Goal: Information Seeking & Learning: Learn about a topic

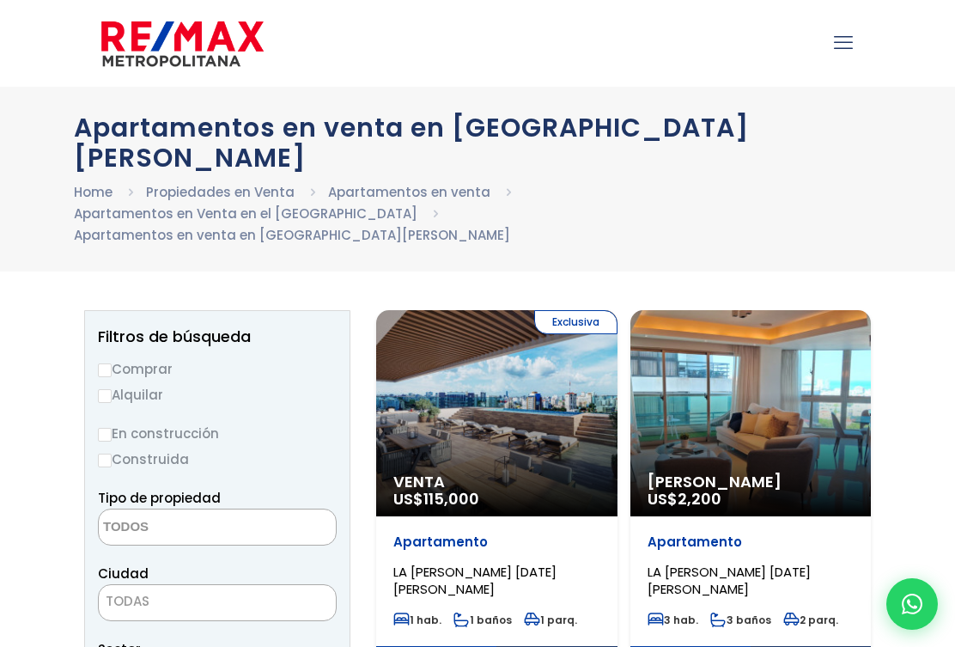
select select
click at [119, 358] on label "Comprar" at bounding box center [217, 368] width 239 height 21
click at [112, 363] on input "Comprar" at bounding box center [105, 370] width 14 height 14
radio input "true"
click at [283, 509] on span at bounding box center [217, 527] width 239 height 37
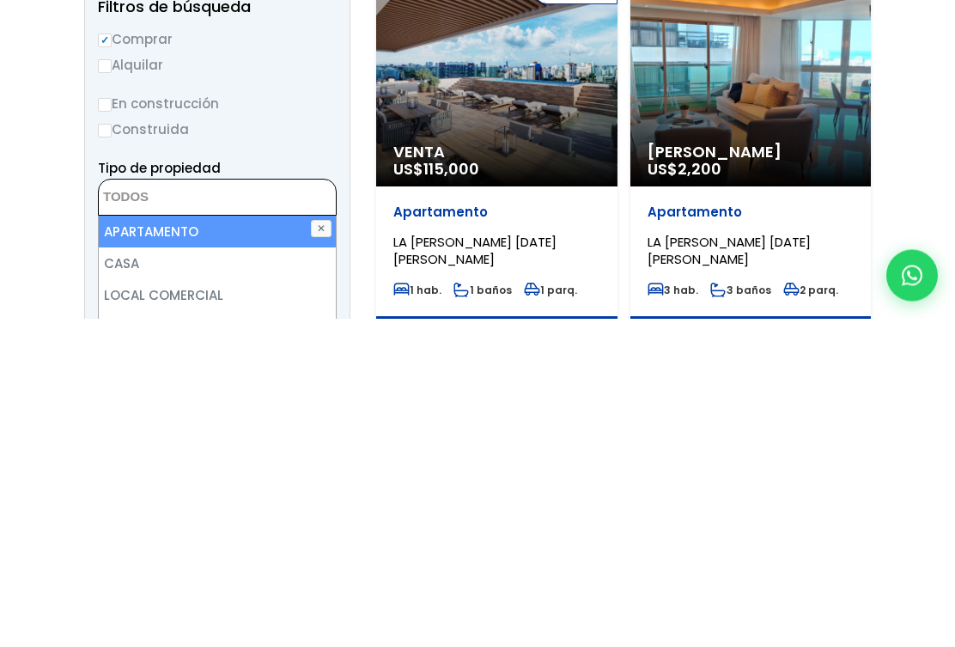
click at [204, 545] on li "APARTAMENTO" at bounding box center [217, 561] width 237 height 32
select select "apartment"
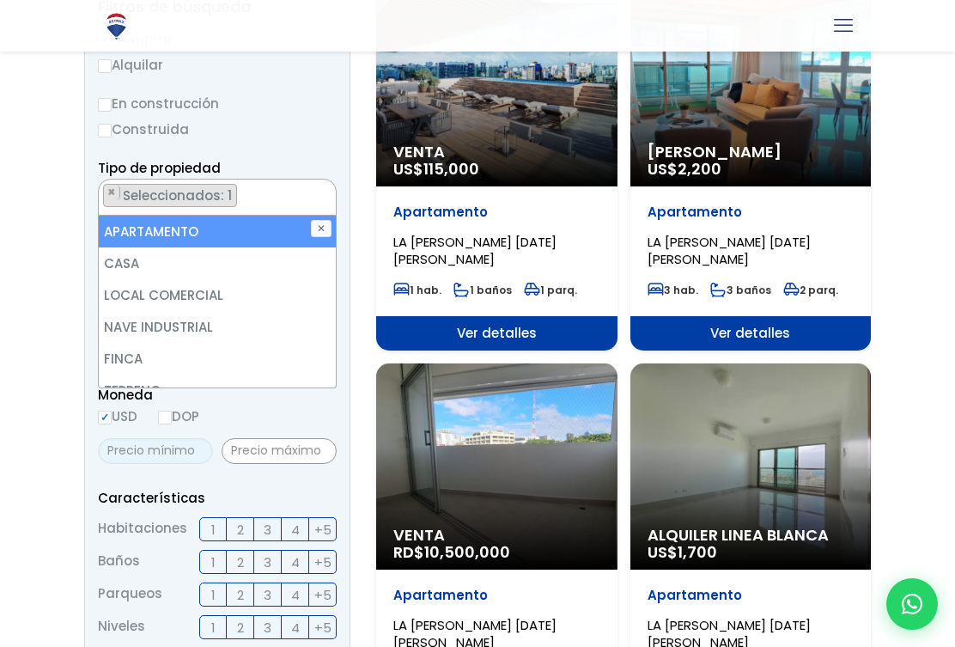
click at [162, 438] on input "text" at bounding box center [155, 451] width 115 height 26
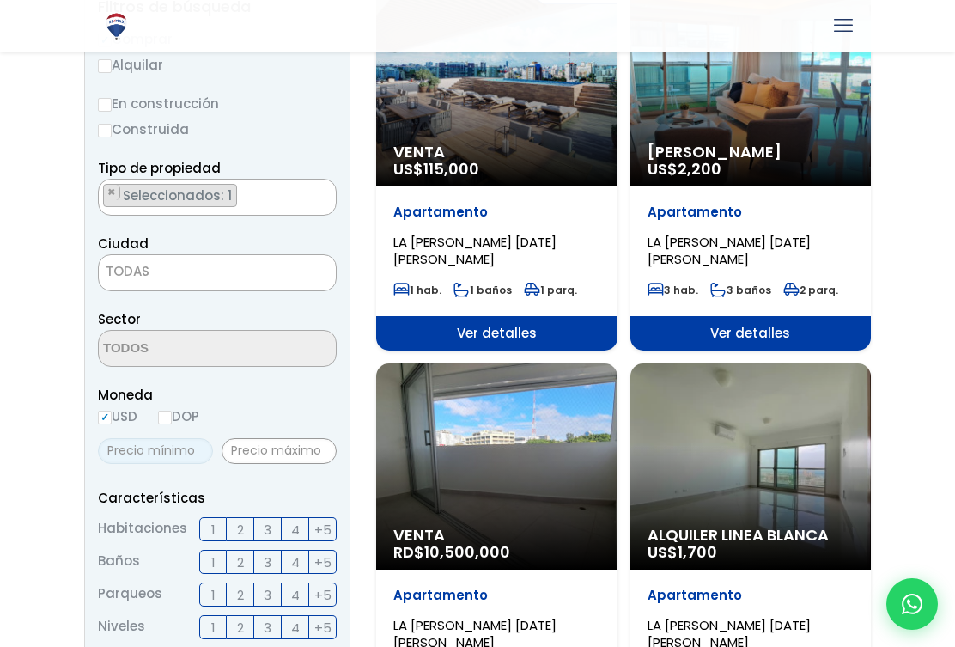
scroll to position [328, 0]
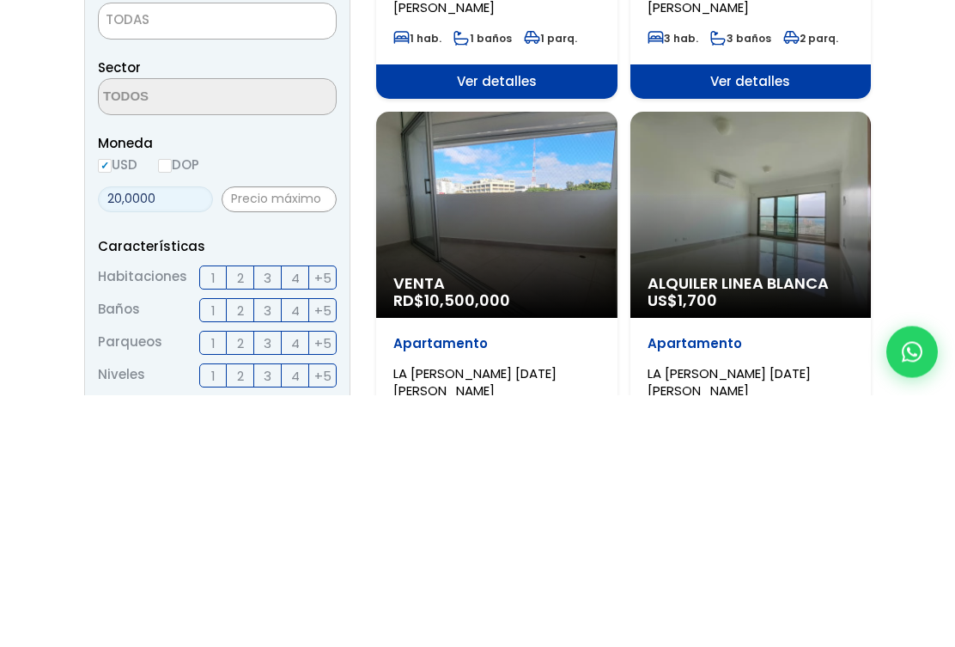
type input "200,000"
click at [278, 439] on input "text" at bounding box center [279, 452] width 115 height 26
type input "300,000"
click at [247, 518] on label "2" at bounding box center [240, 530] width 27 height 24
click at [0, 0] on input "2" at bounding box center [0, 0] width 0 height 0
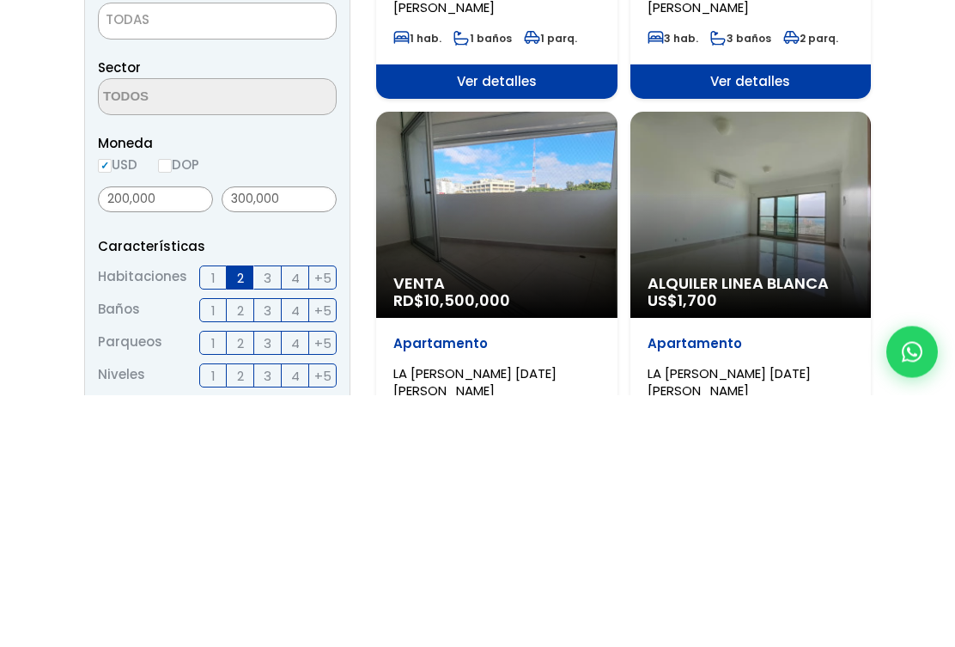
scroll to position [581, 0]
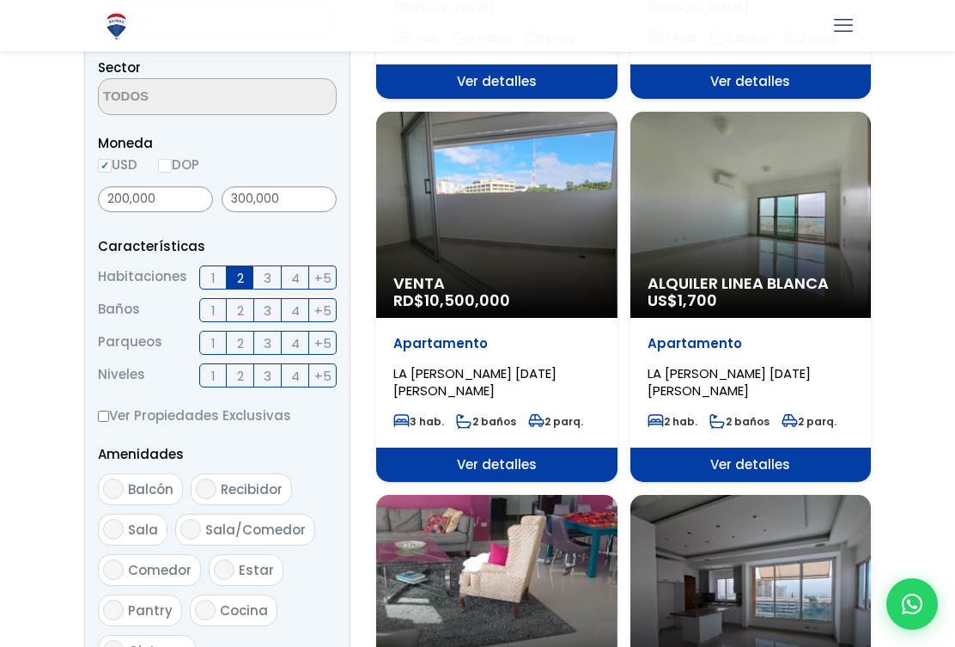
click at [242, 300] on span "2" at bounding box center [240, 310] width 7 height 21
click at [0, 0] on input "2" at bounding box center [0, 0] width 0 height 0
click at [242, 332] on span "2" at bounding box center [240, 342] width 7 height 21
click at [0, 0] on input "2" at bounding box center [0, 0] width 0 height 0
click at [329, 365] on span "+5" at bounding box center [322, 375] width 17 height 21
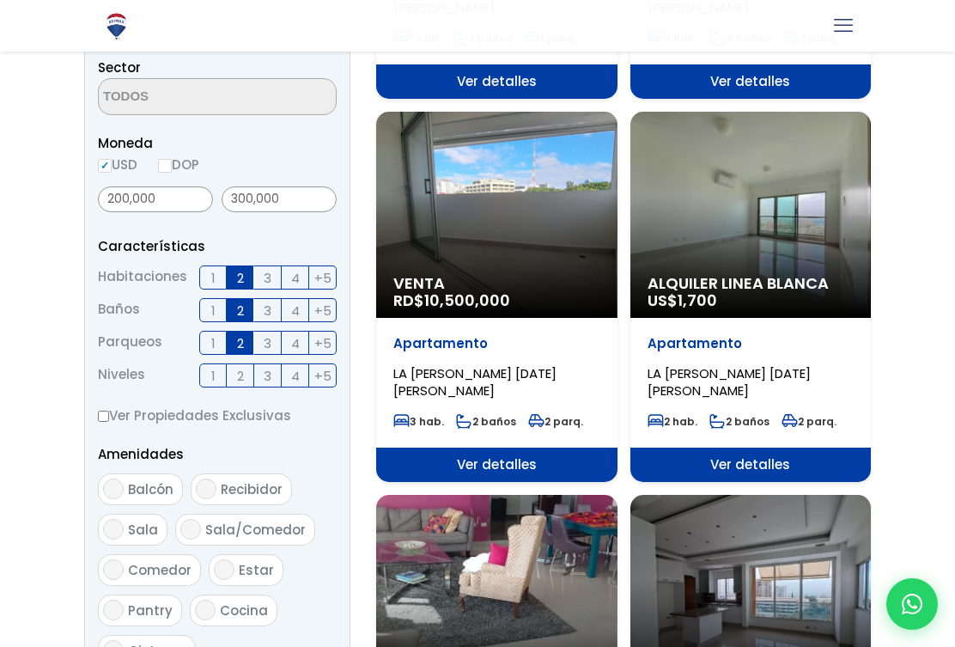
click at [0, 0] on input "+5" at bounding box center [0, 0] width 0 height 0
click at [115, 479] on input "Balcón" at bounding box center [113, 489] width 21 height 21
checkbox input "true"
click at [118, 559] on input "Comedor" at bounding box center [113, 569] width 21 height 21
checkbox input "true"
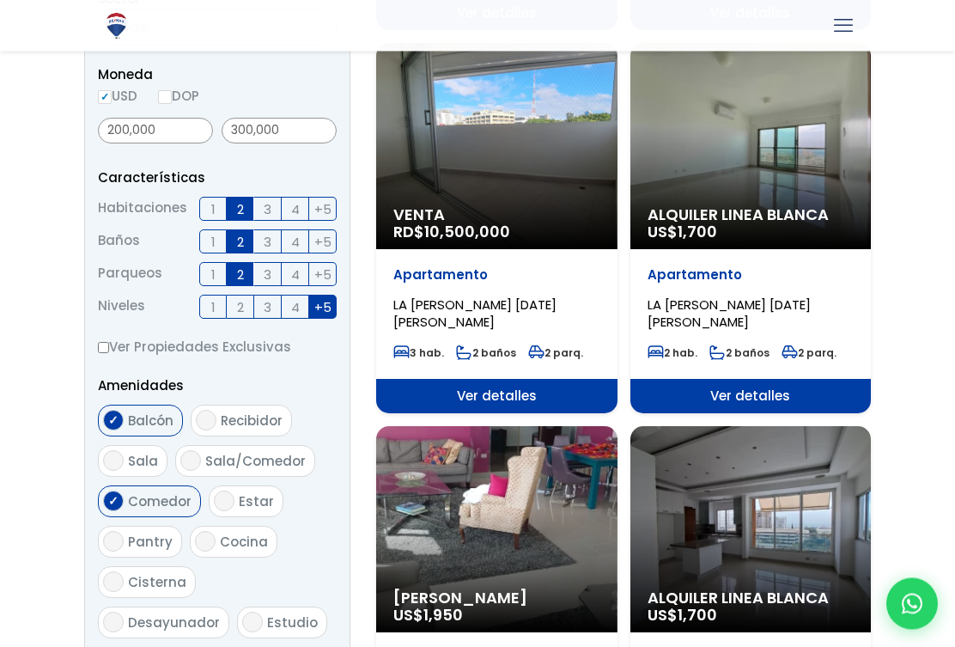
scroll to position [651, 0]
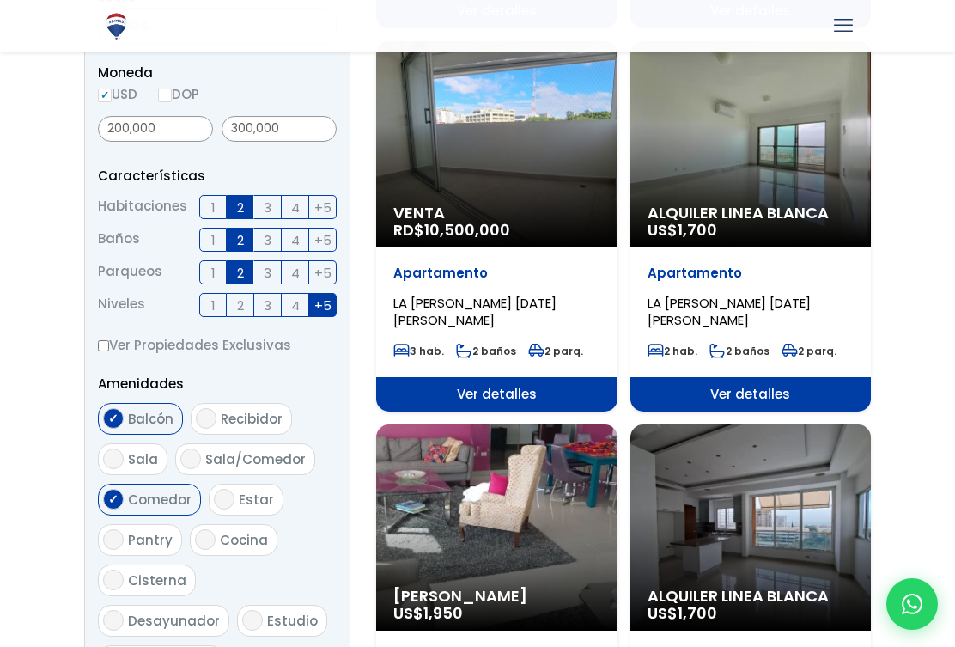
checkbox input "true"
click at [119, 570] on input "Cisterna" at bounding box center [113, 580] width 21 height 21
checkbox input "true"
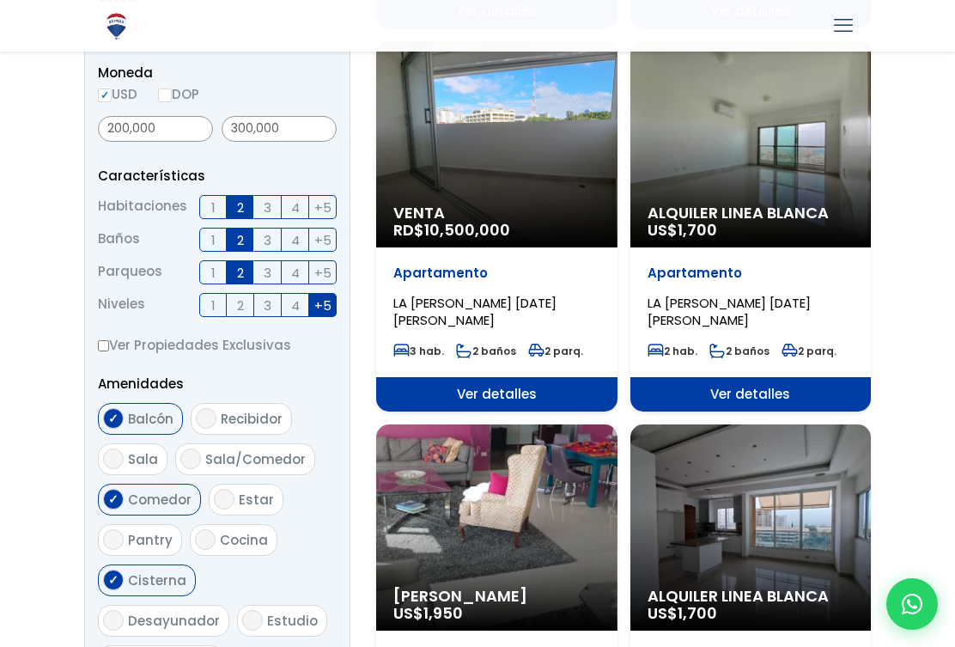
checkbox input "true"
click at [211, 529] on input "Cocina" at bounding box center [205, 539] width 21 height 21
checkbox input "true"
click at [119, 489] on input "Comedor" at bounding box center [113, 499] width 21 height 21
checkbox input "false"
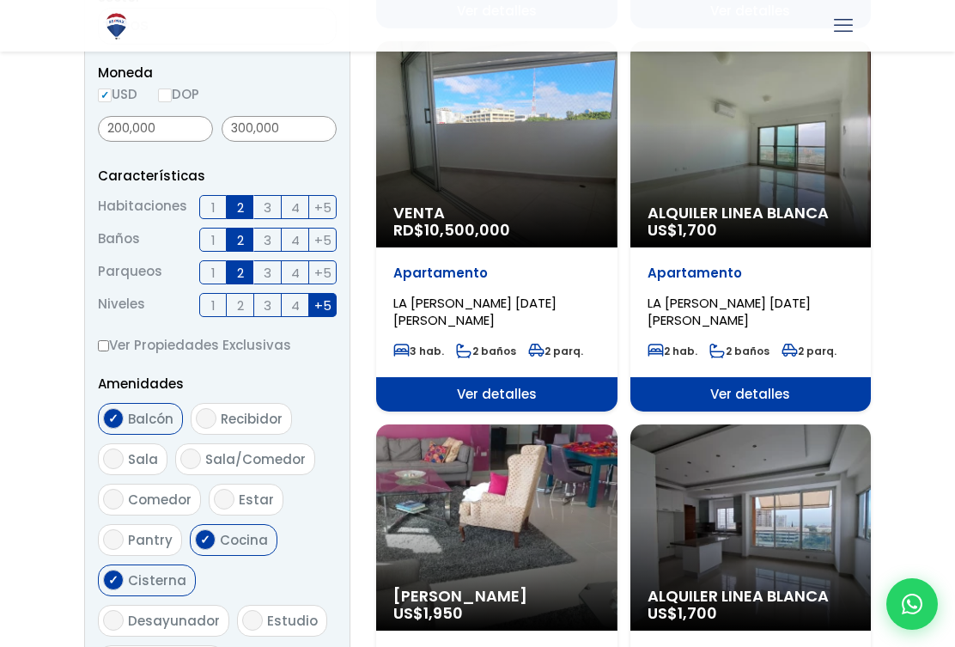
click at [202, 443] on label "Sala/Comedor" at bounding box center [245, 459] width 140 height 32
click at [201, 448] on input "Sala/Comedor" at bounding box center [190, 458] width 21 height 21
checkbox input "true"
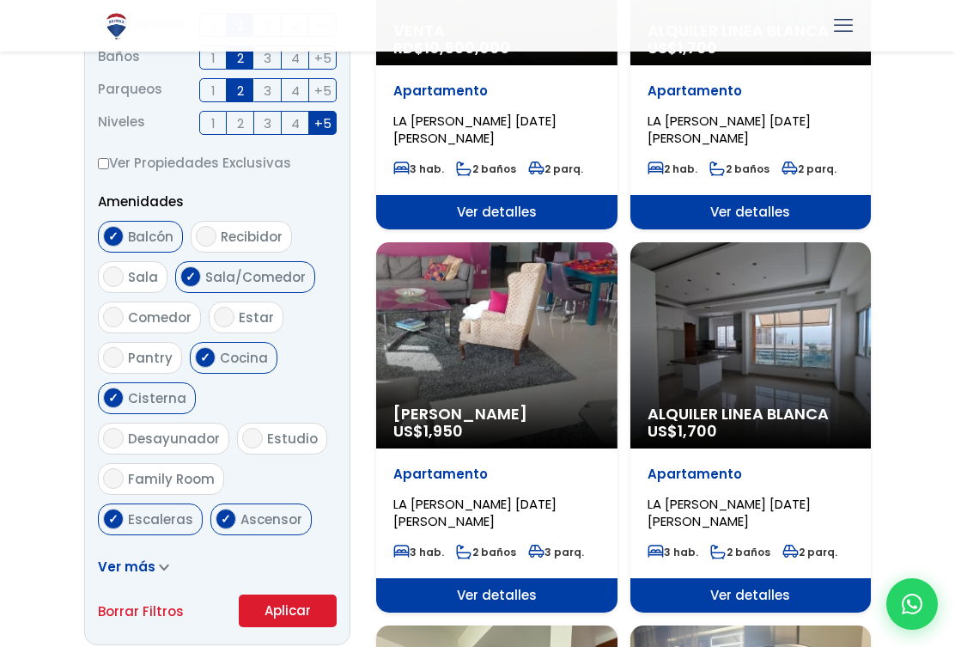
scroll to position [834, 0]
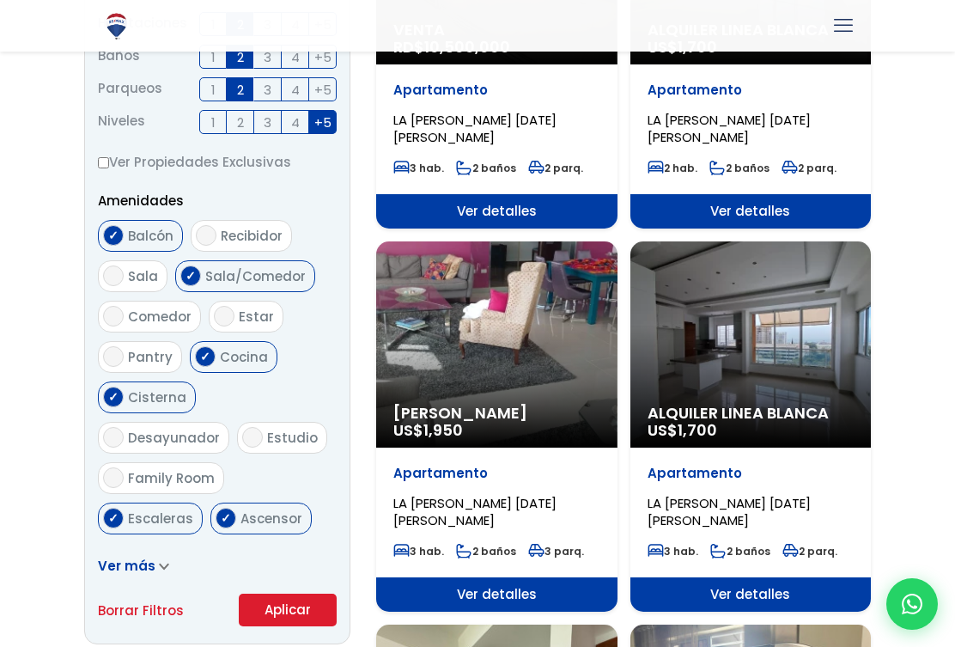
click at [151, 557] on span "Ver más" at bounding box center [127, 566] width 58 height 18
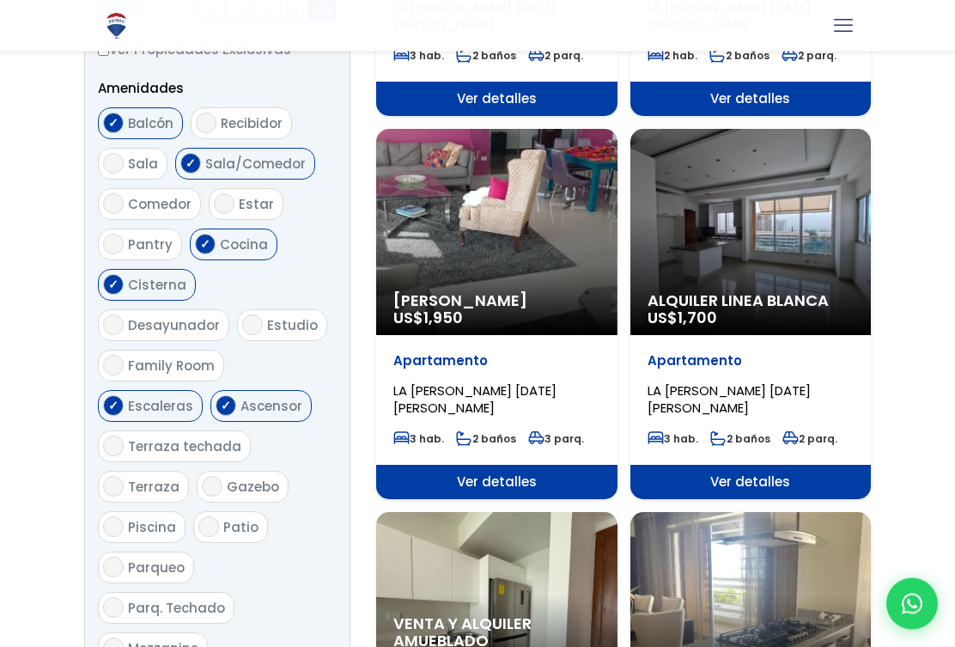
scroll to position [956, 0]
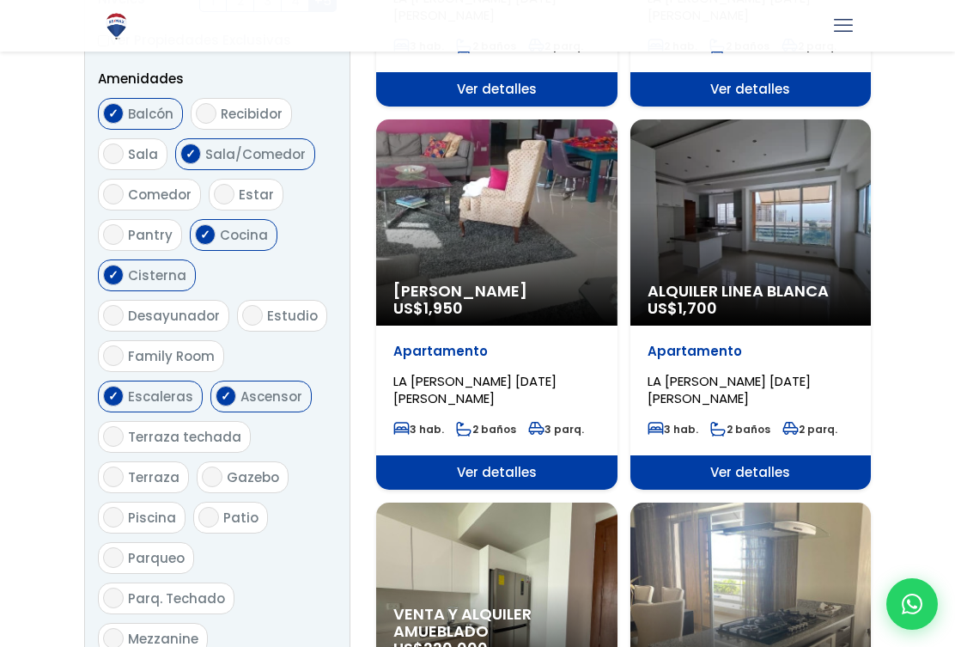
click at [120, 547] on input "Parqueo" at bounding box center [113, 557] width 21 height 21
checkbox input "true"
click at [130, 589] on span "Parq. Techado" at bounding box center [176, 598] width 97 height 18
click at [124, 588] on input "Parq. Techado" at bounding box center [113, 598] width 21 height 21
checkbox input "true"
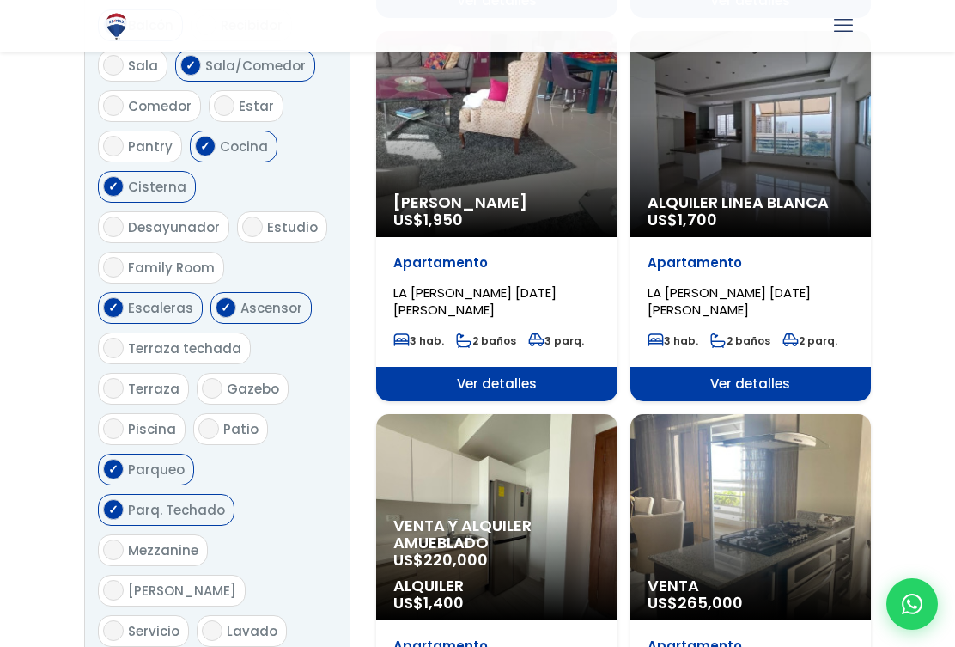
scroll to position [1051, 0]
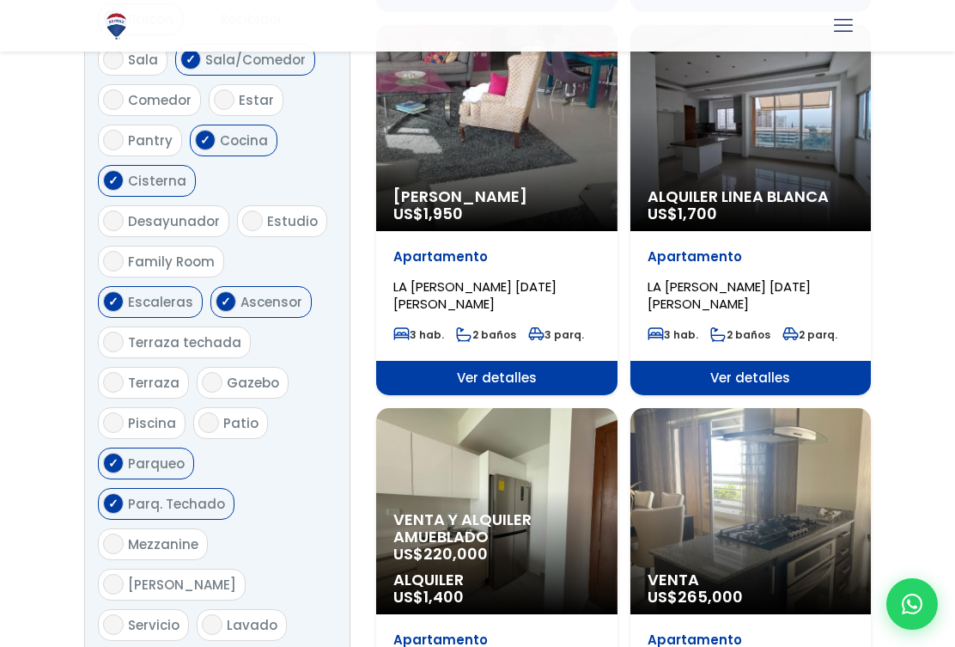
click at [127, 609] on label "Servicio" at bounding box center [143, 625] width 91 height 32
click at [124, 614] on input "Servicio" at bounding box center [113, 624] width 21 height 21
checkbox input "true"
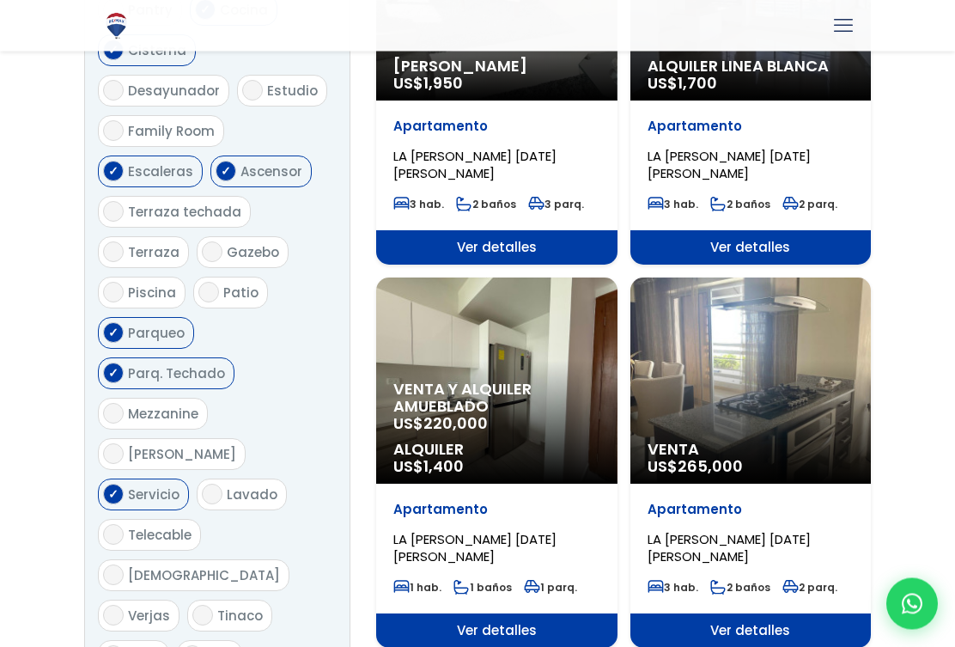
scroll to position [1182, 0]
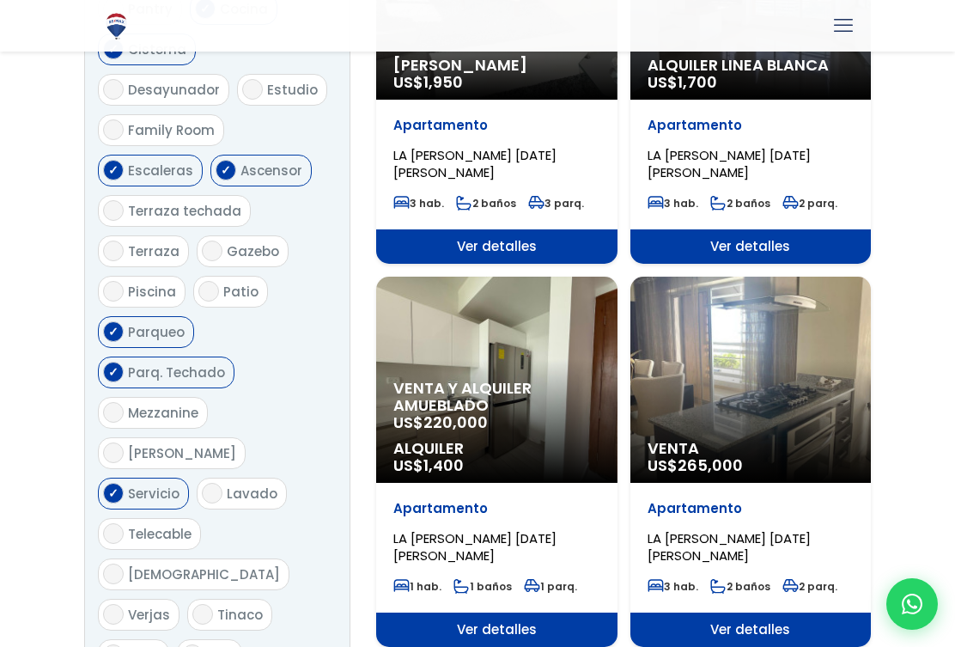
click at [198, 644] on input "A/C" at bounding box center [192, 654] width 21 height 21
checkbox input "true"
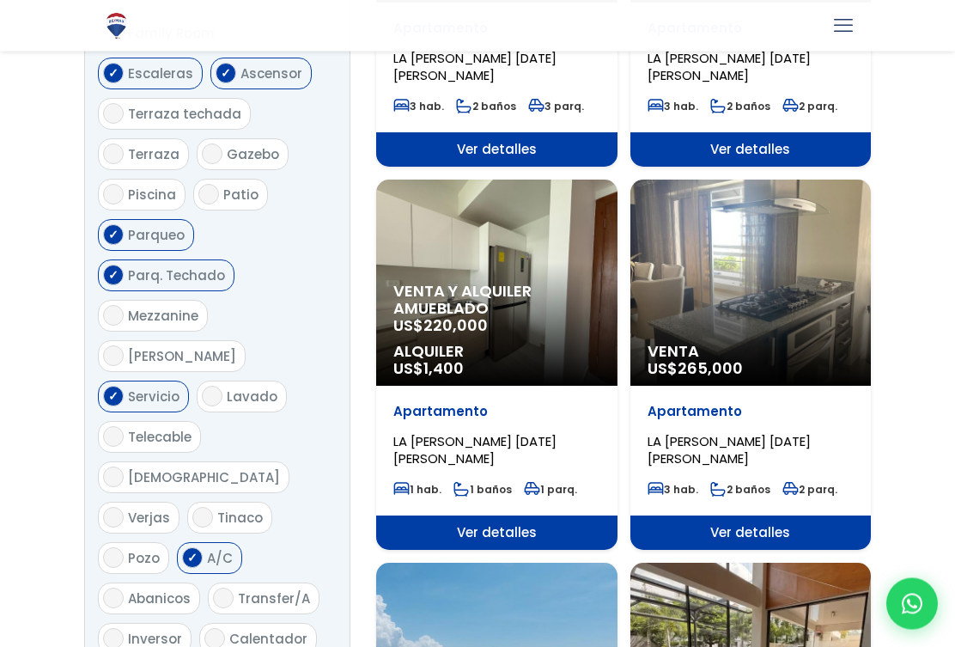
scroll to position [1282, 0]
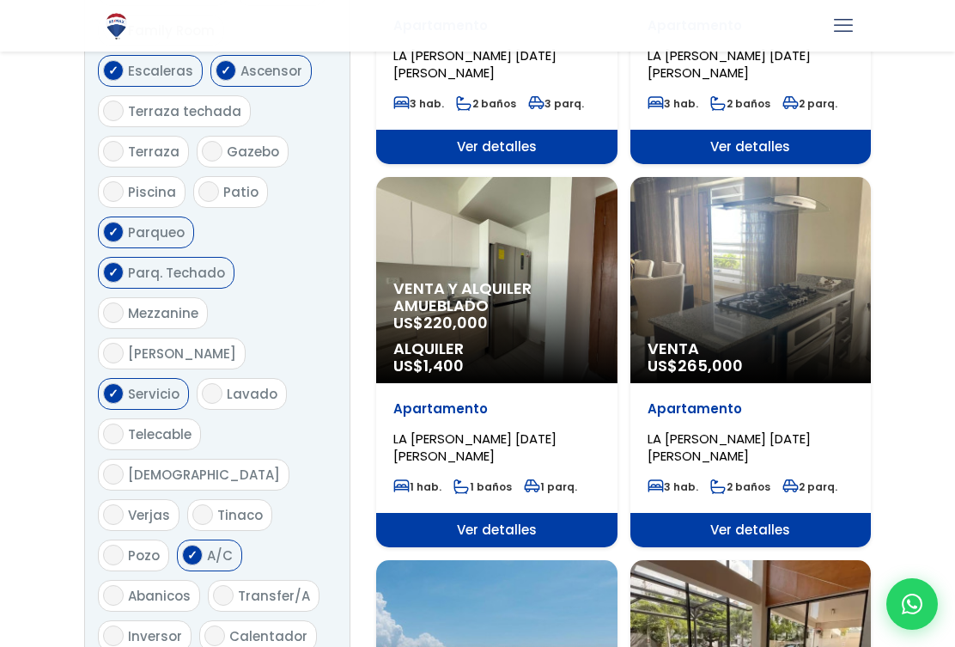
click at [219, 625] on input "Calentador" at bounding box center [214, 635] width 21 height 21
checkbox input "true"
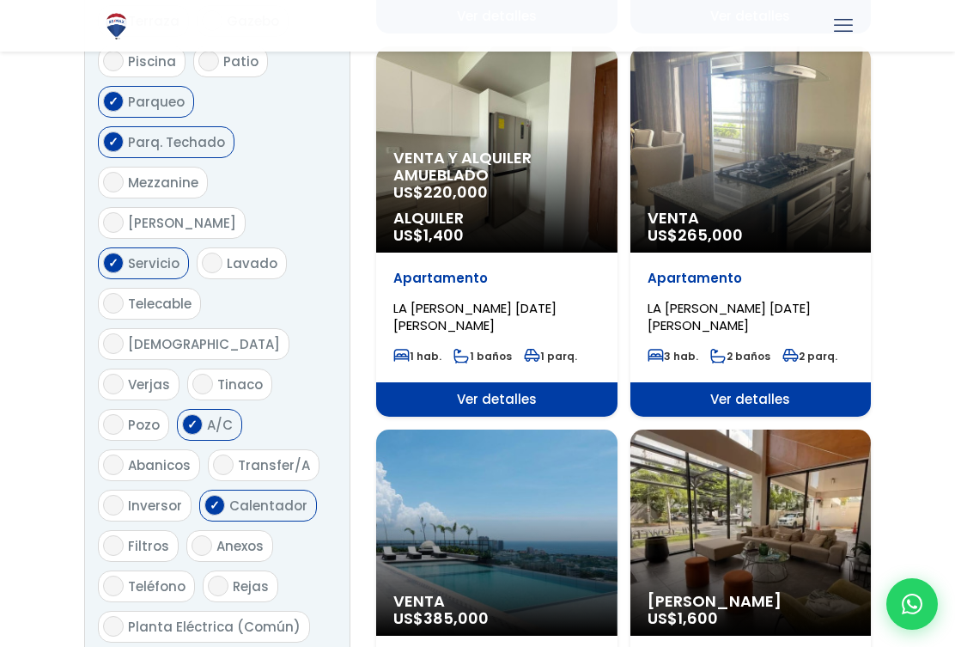
scroll to position [1417, 0]
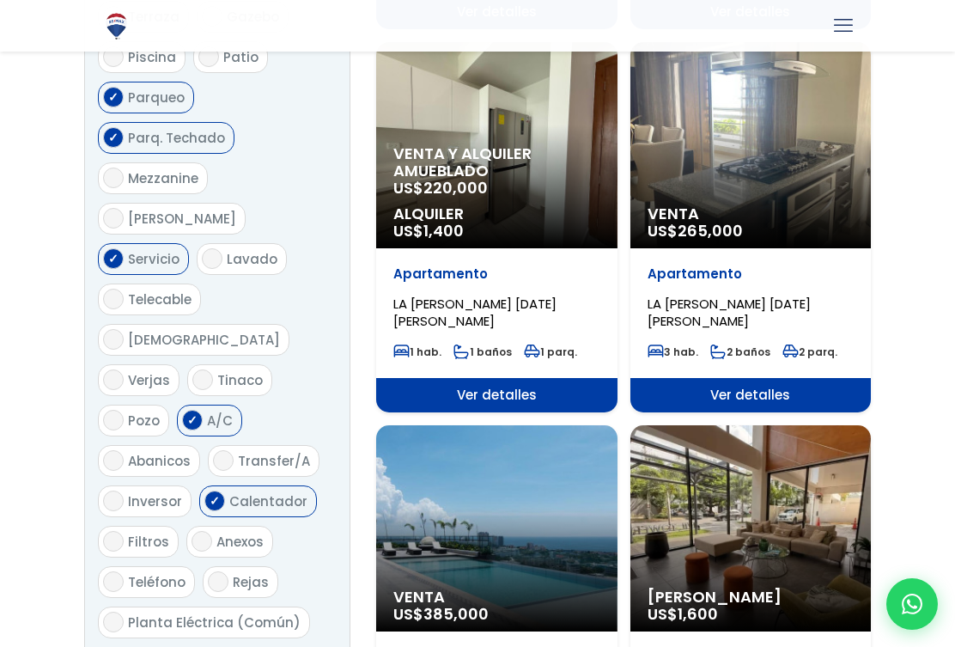
click at [120, 612] on input "Planta Eléctrica (Común)" at bounding box center [113, 622] width 21 height 21
checkbox input "true"
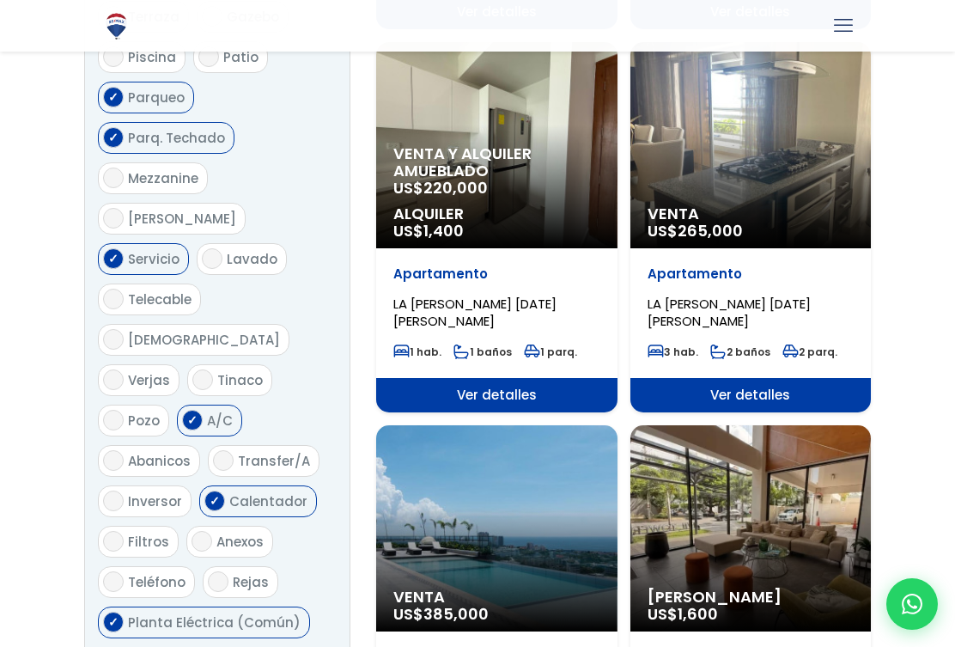
checkbox input "true"
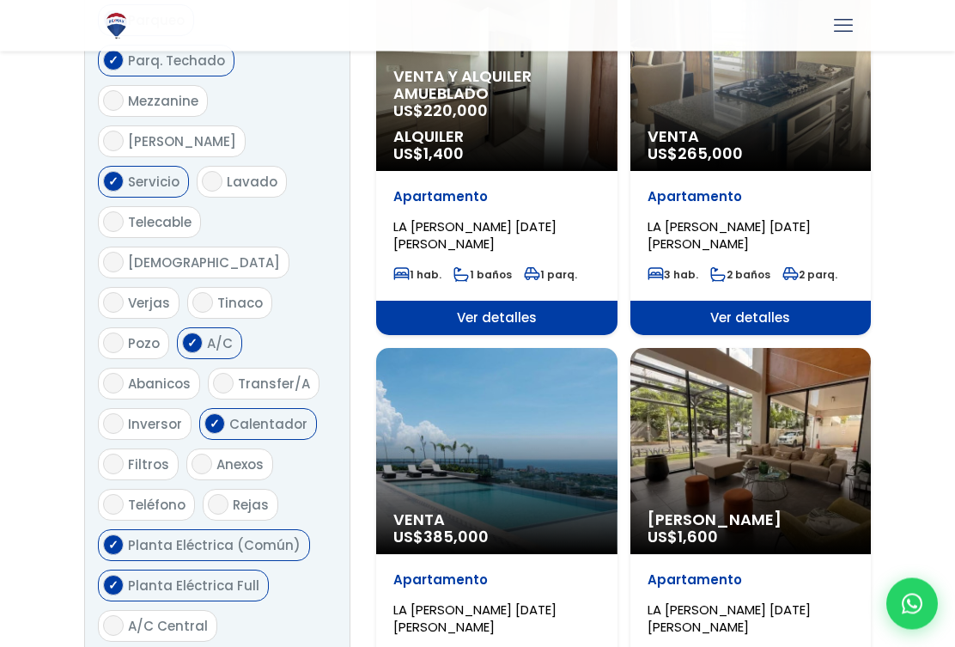
scroll to position [1501, 0]
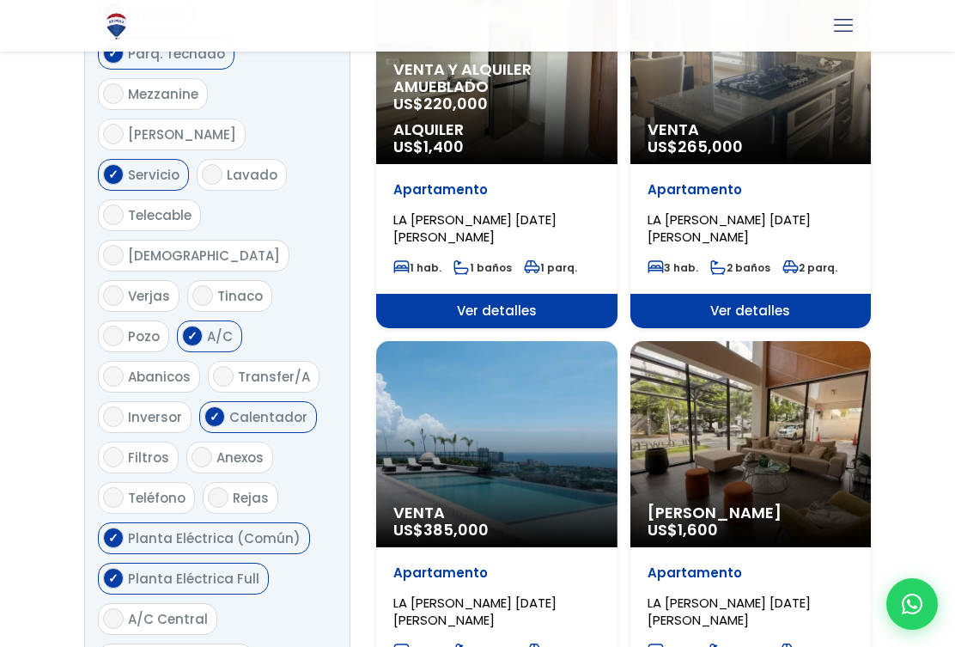
checkbox input "true"
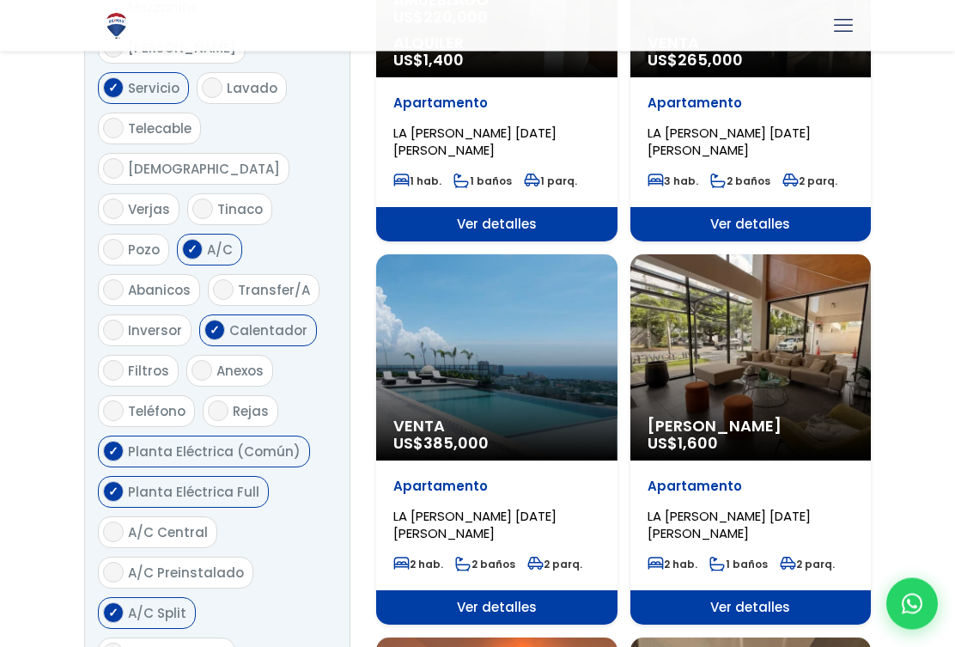
scroll to position [1593, 0]
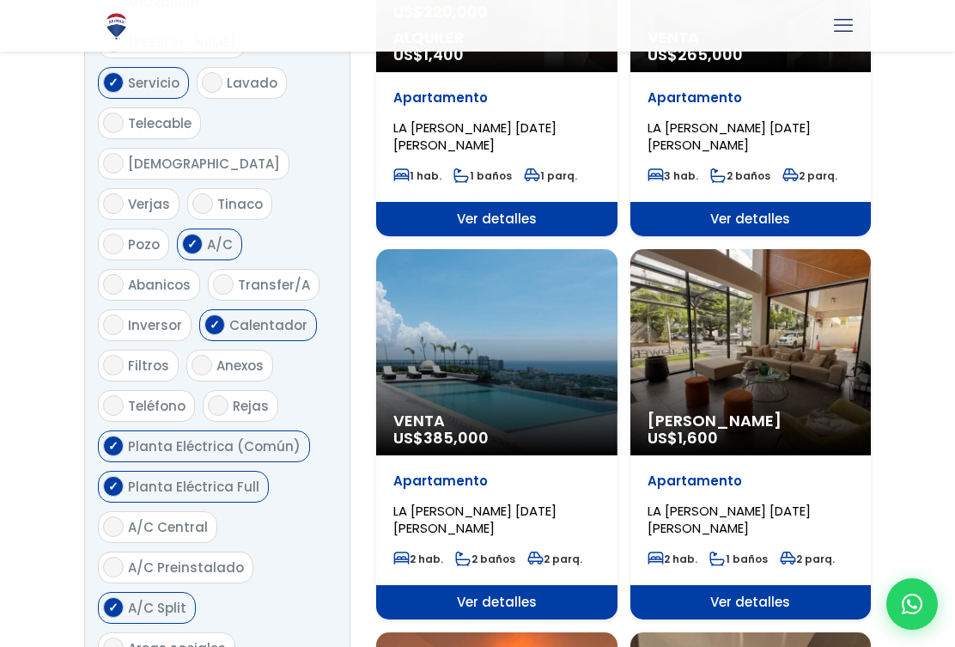
click at [115, 637] on input "Areas sociales" at bounding box center [113, 647] width 21 height 21
checkbox input "true"
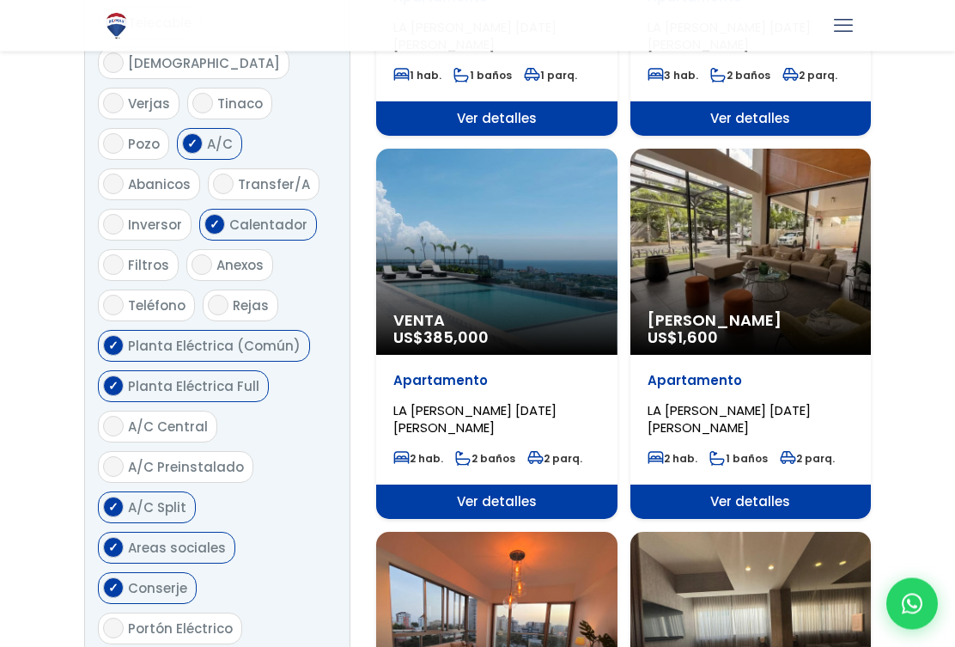
scroll to position [1693, 0]
click at [119, 618] on input "Portón Eléctrico" at bounding box center [113, 628] width 21 height 21
checkbox input "true"
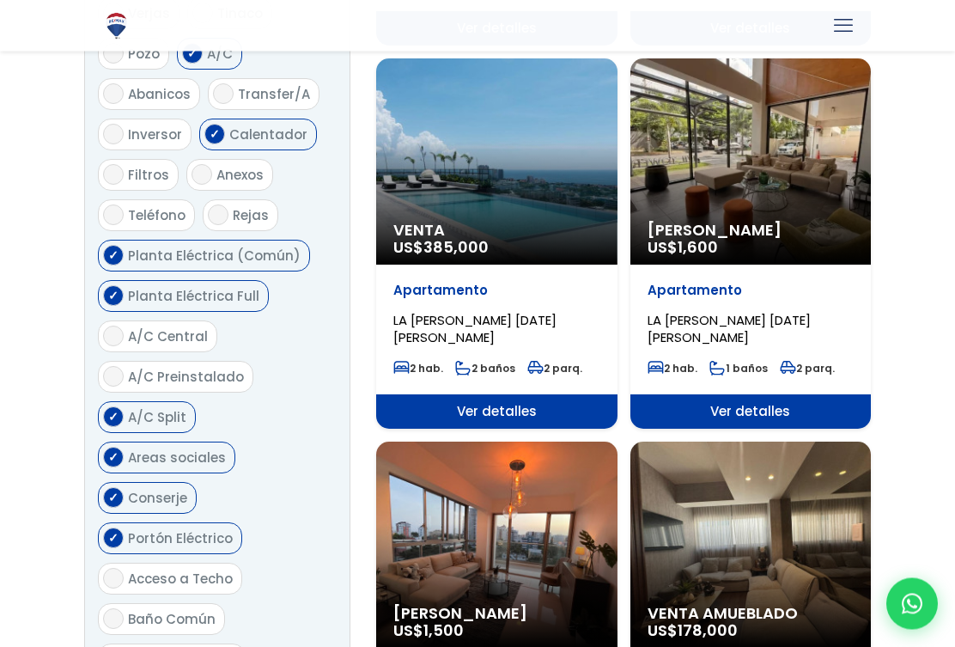
scroll to position [1785, 0]
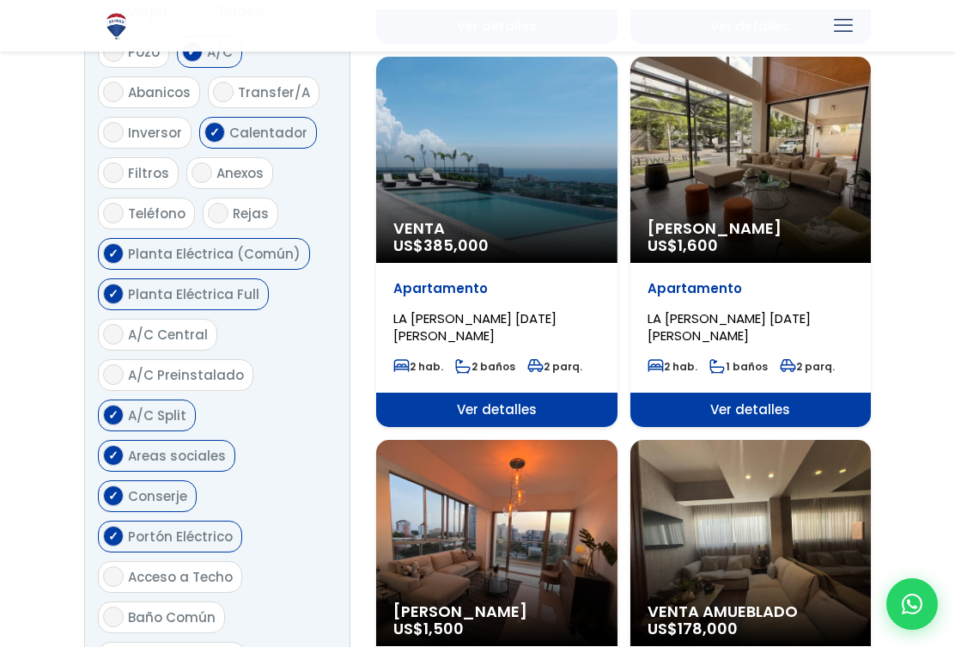
click at [118, 607] on input "Baño Común" at bounding box center [113, 617] width 21 height 21
checkbox input "true"
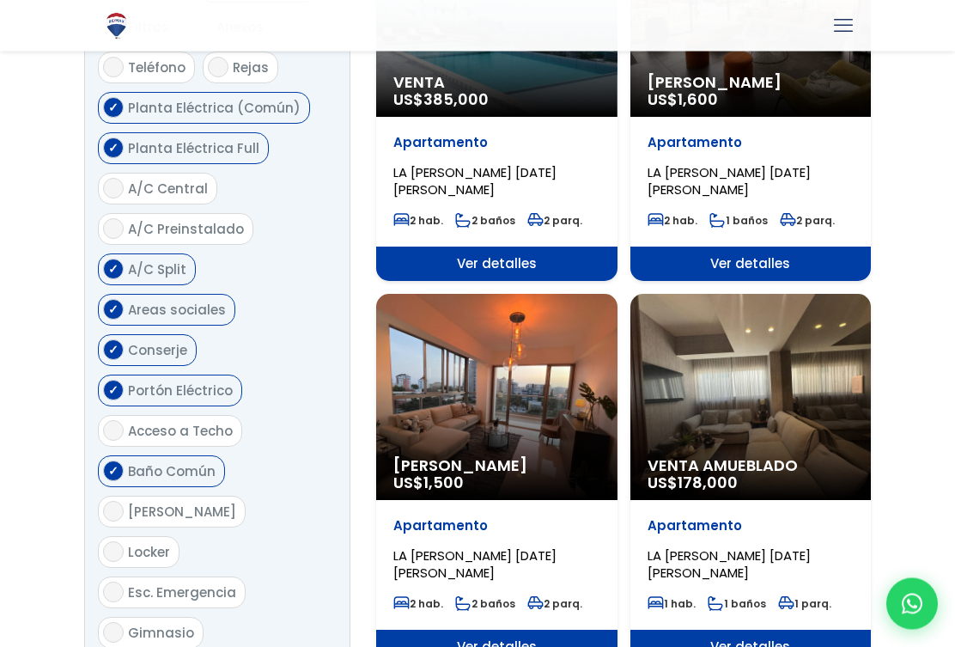
scroll to position [1934, 0]
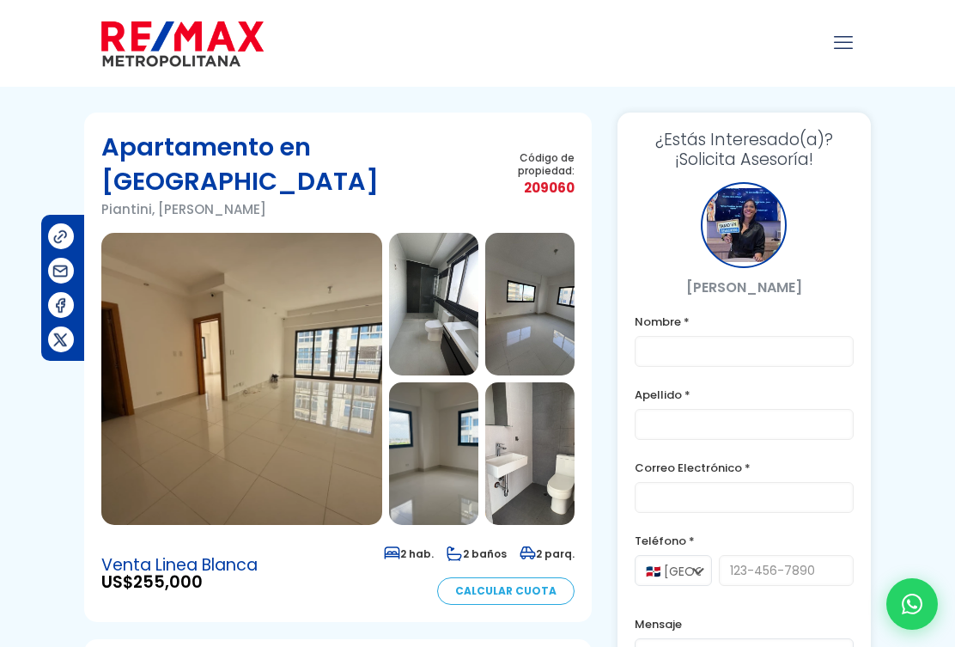
click at [301, 355] on img at bounding box center [241, 379] width 281 height 292
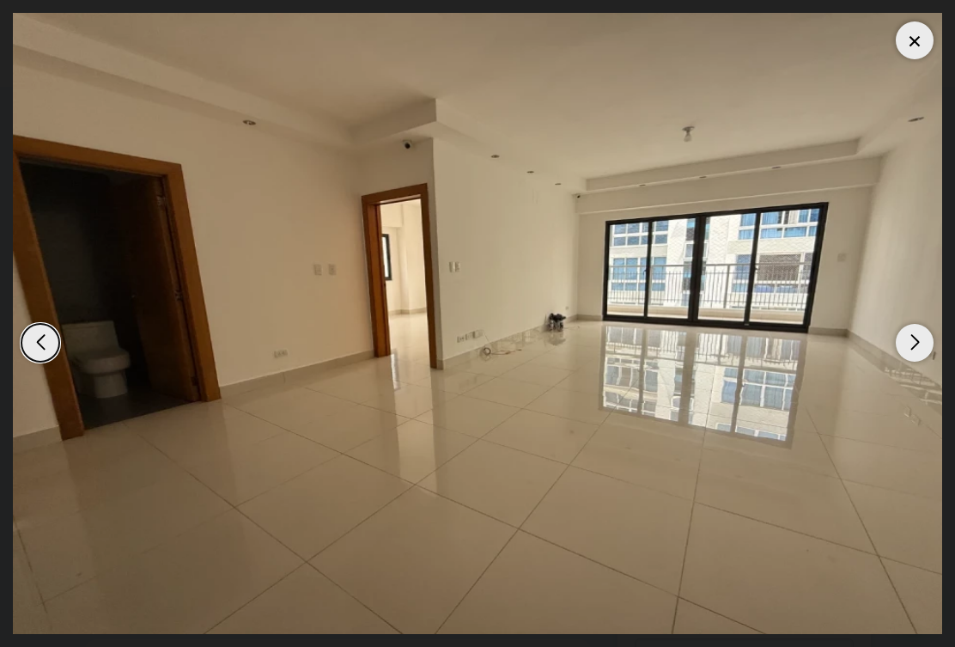
click at [912, 347] on div "Next slide" at bounding box center [915, 343] width 38 height 38
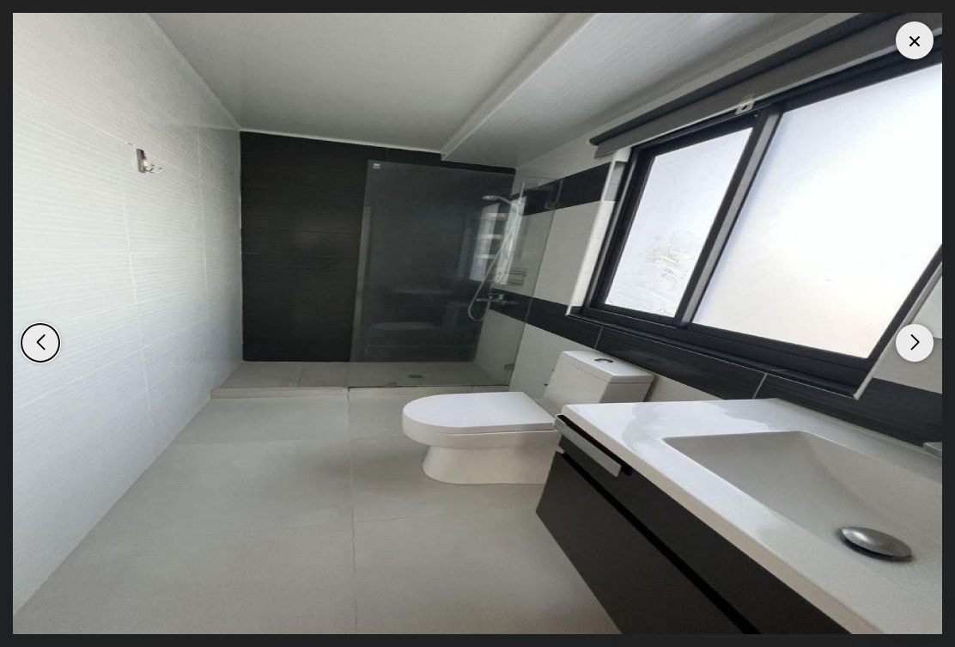
click at [931, 351] on div "Next slide" at bounding box center [915, 343] width 38 height 38
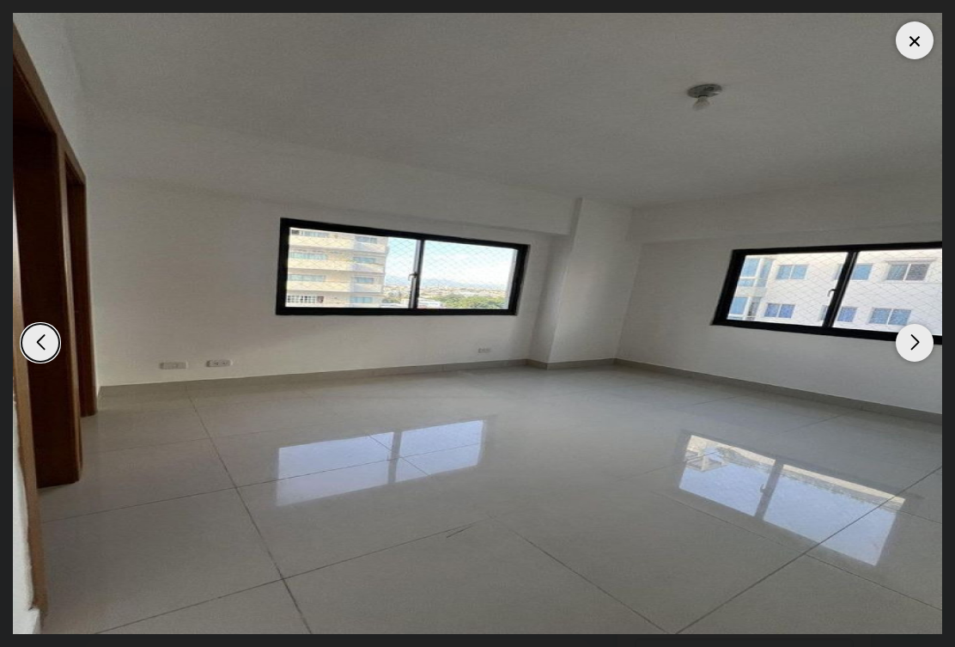
click at [930, 349] on div "Next slide" at bounding box center [915, 343] width 38 height 38
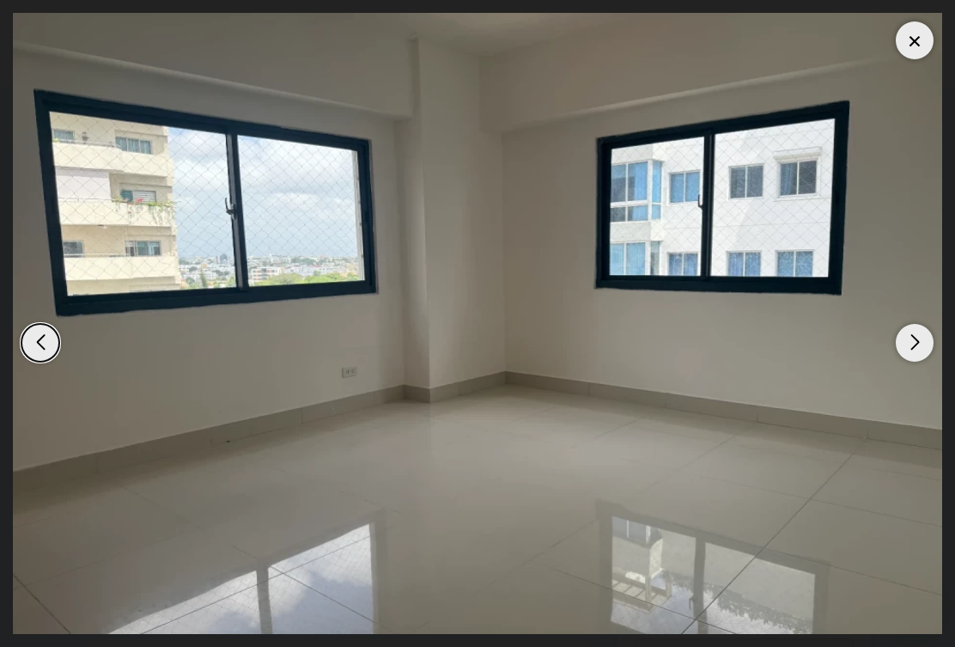
click at [926, 352] on div "Next slide" at bounding box center [915, 343] width 38 height 38
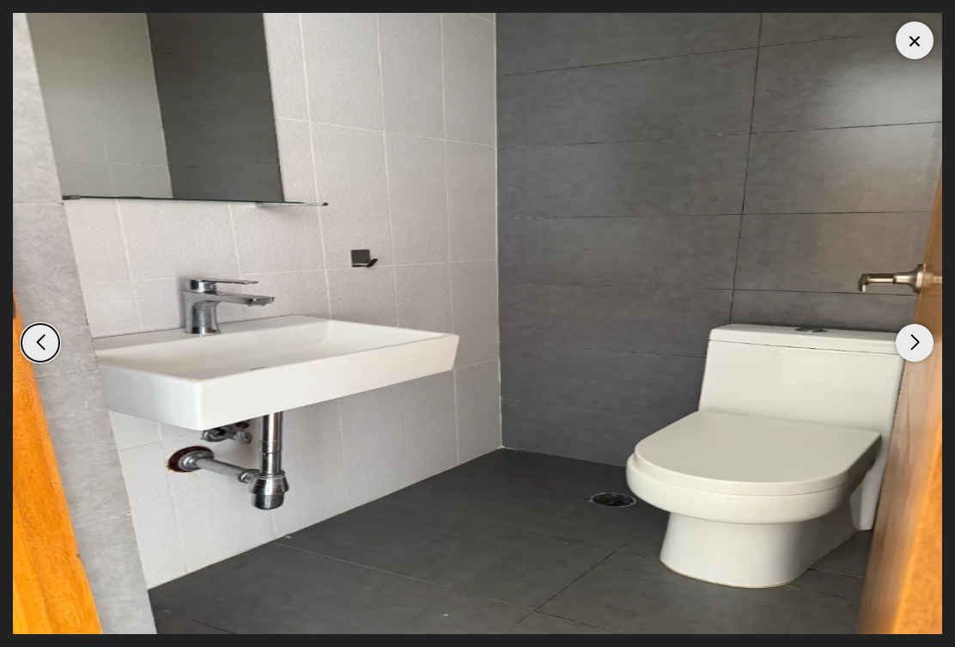
click at [925, 350] on div "Next slide" at bounding box center [915, 343] width 38 height 38
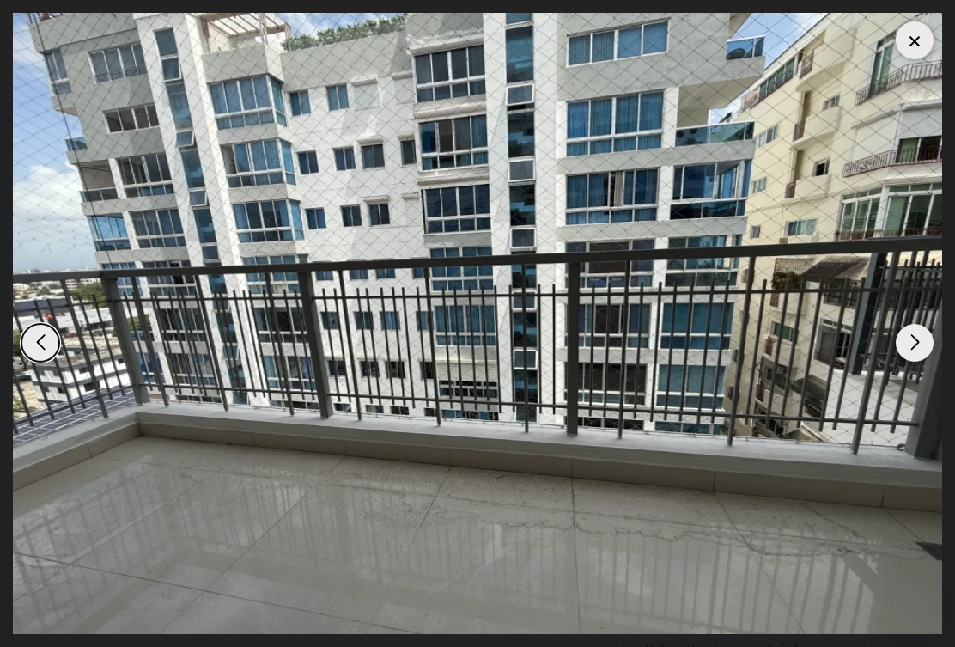
scroll to position [3, 0]
click at [920, 362] on div "Next slide" at bounding box center [915, 343] width 38 height 38
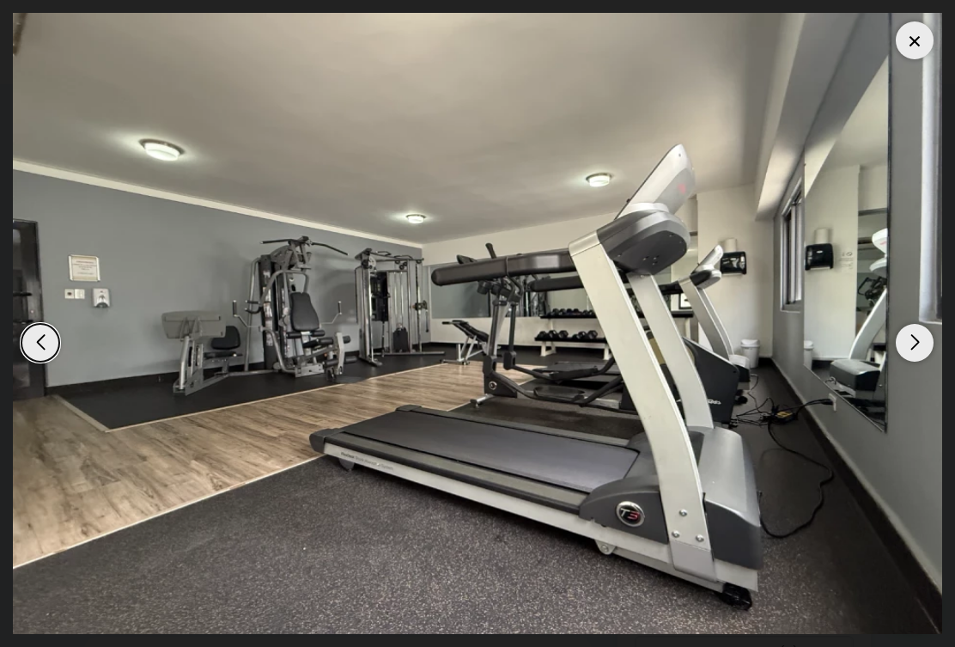
click at [924, 362] on div "Next slide" at bounding box center [915, 343] width 38 height 38
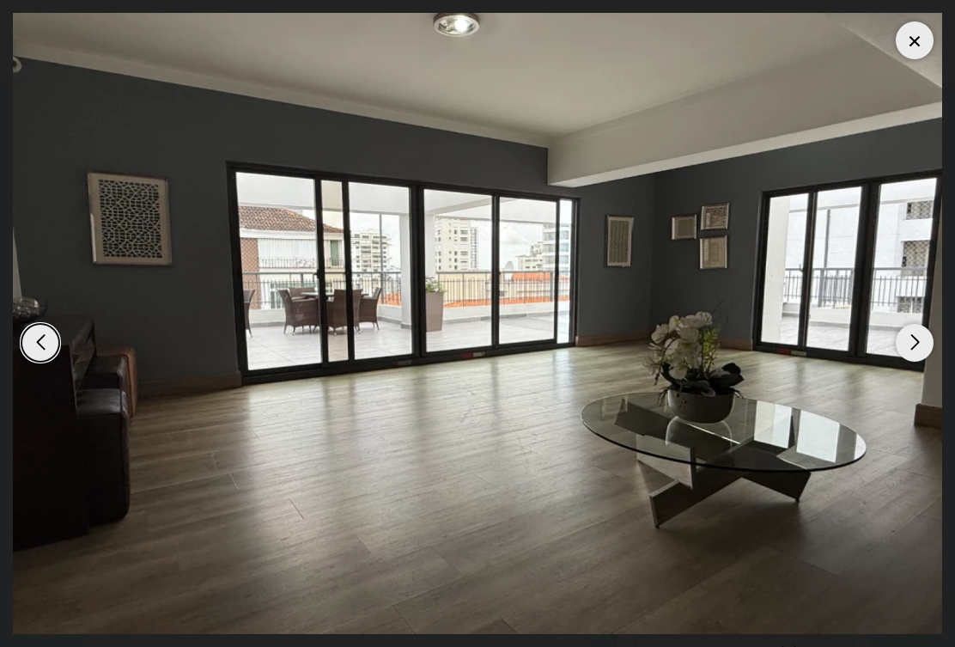
click at [918, 362] on div "Next slide" at bounding box center [915, 343] width 38 height 38
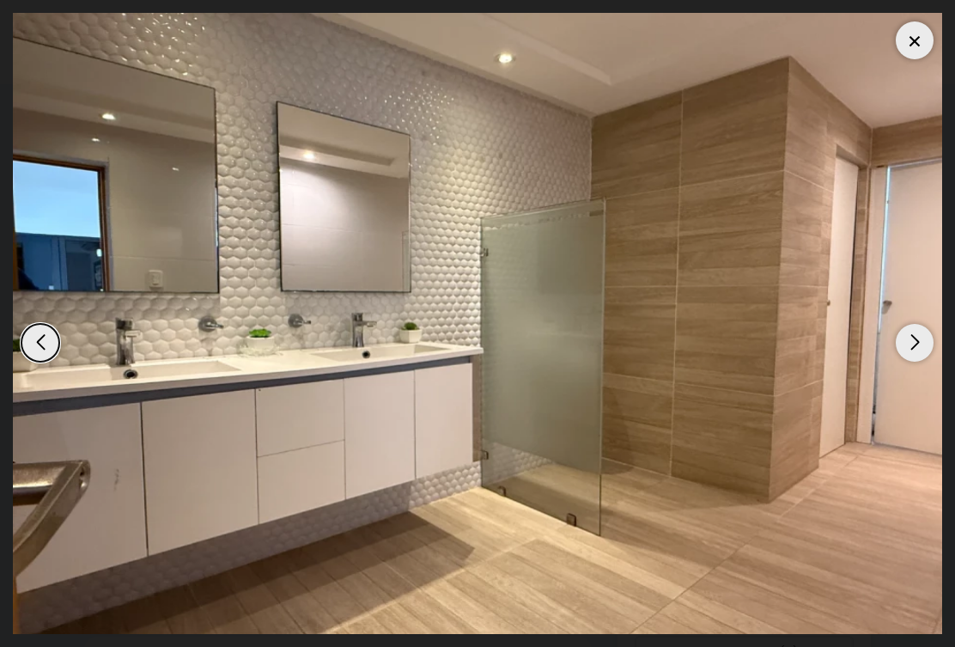
click at [920, 362] on div "Next slide" at bounding box center [915, 343] width 38 height 38
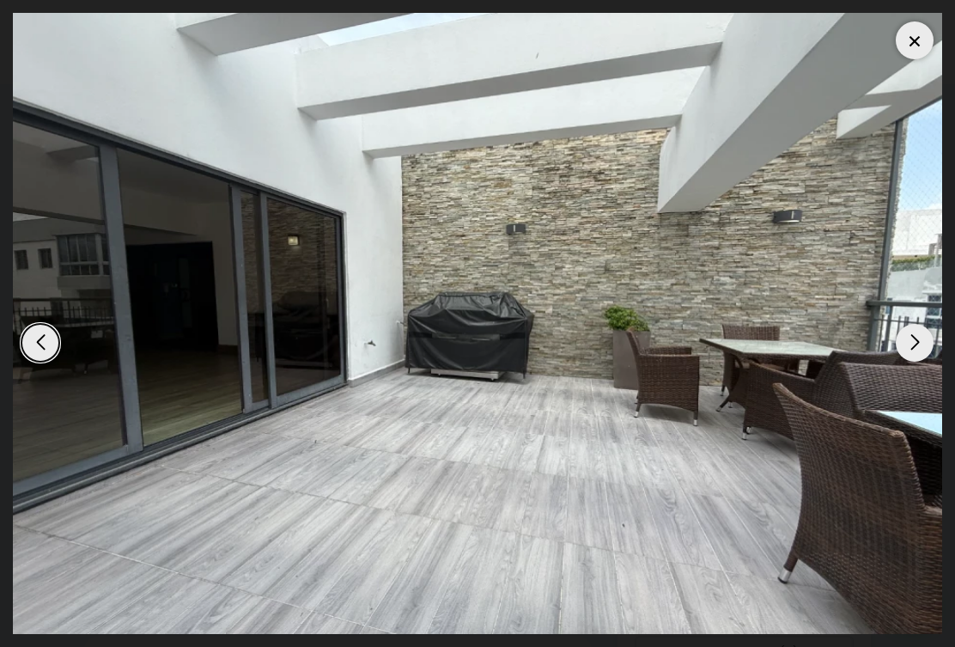
click at [917, 362] on div "Next slide" at bounding box center [915, 343] width 38 height 38
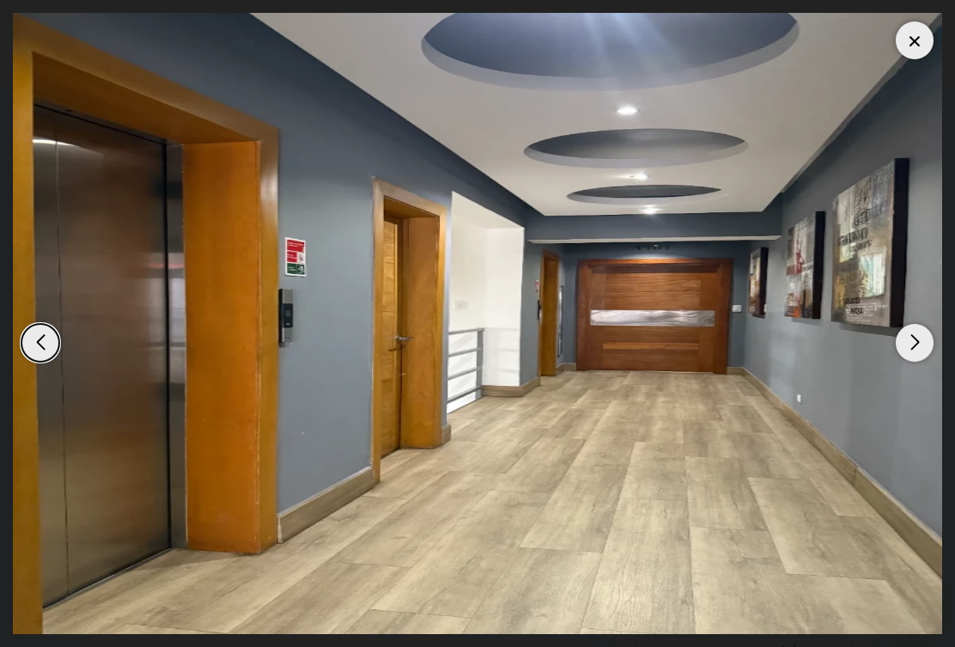
click at [924, 362] on div "Next slide" at bounding box center [915, 343] width 38 height 38
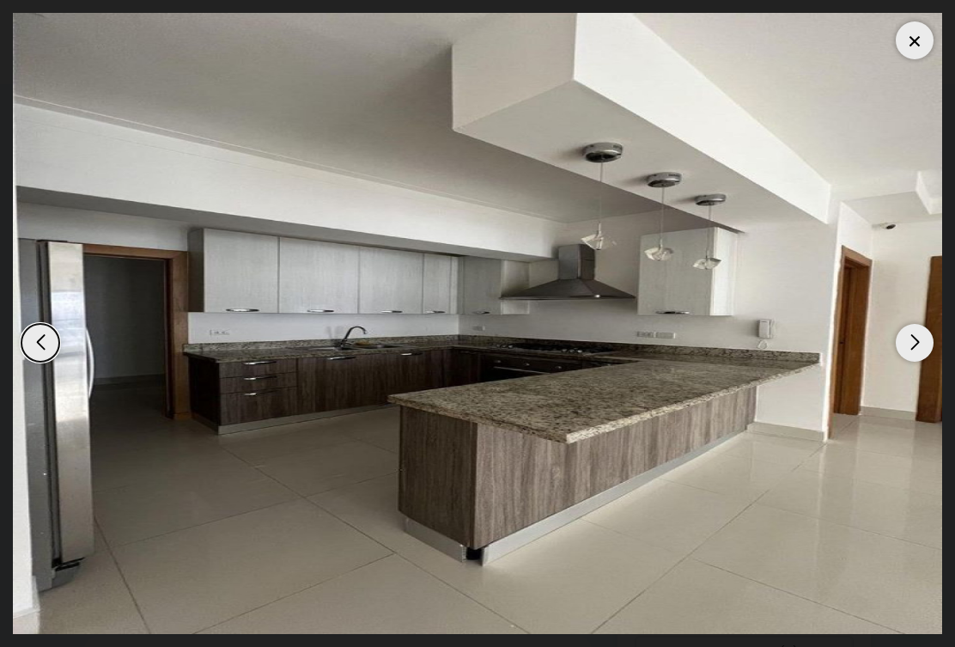
click at [930, 359] on div "Next slide" at bounding box center [915, 343] width 38 height 38
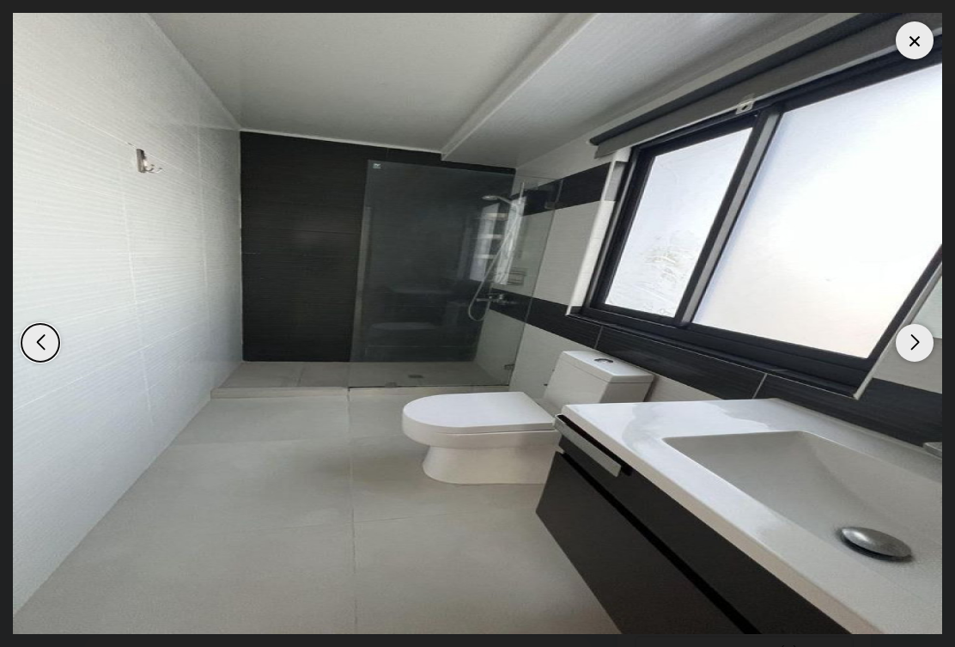
click at [928, 358] on div "Next slide" at bounding box center [915, 343] width 38 height 38
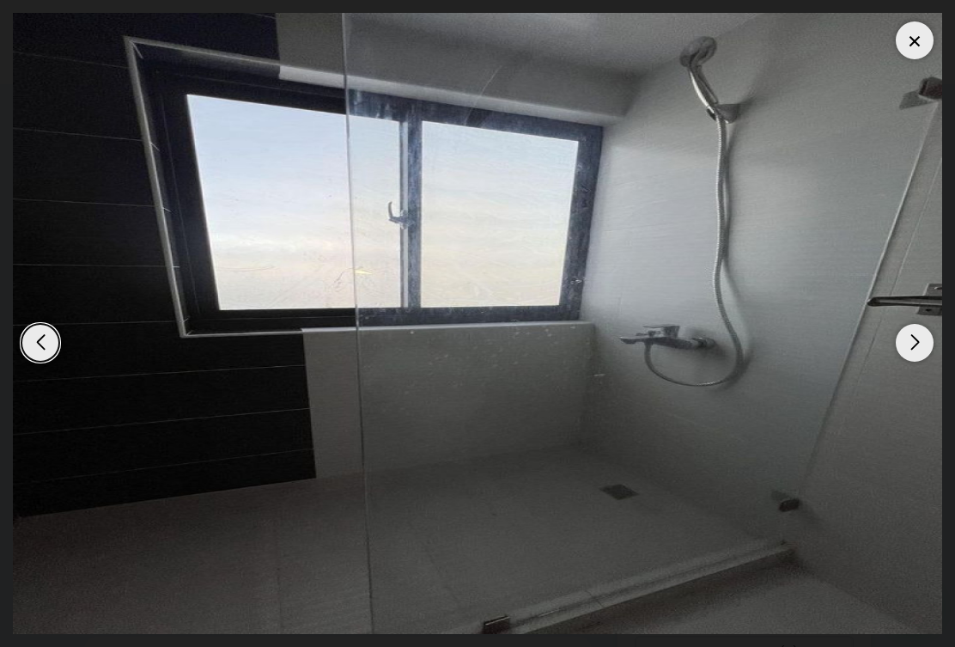
click at [924, 362] on div "Next slide" at bounding box center [915, 343] width 38 height 38
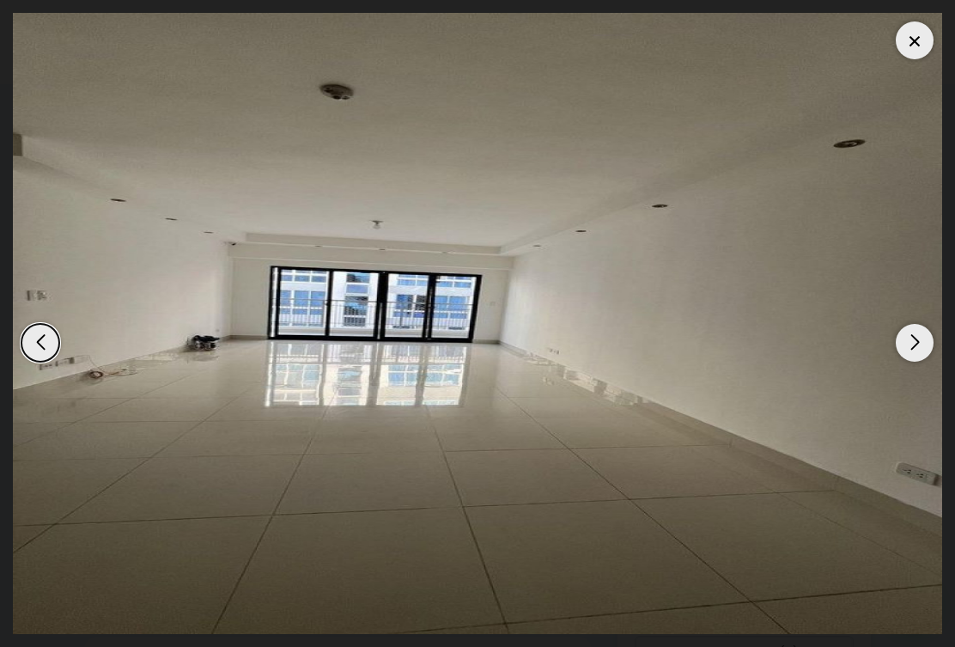
click at [923, 362] on div "Next slide" at bounding box center [915, 343] width 38 height 38
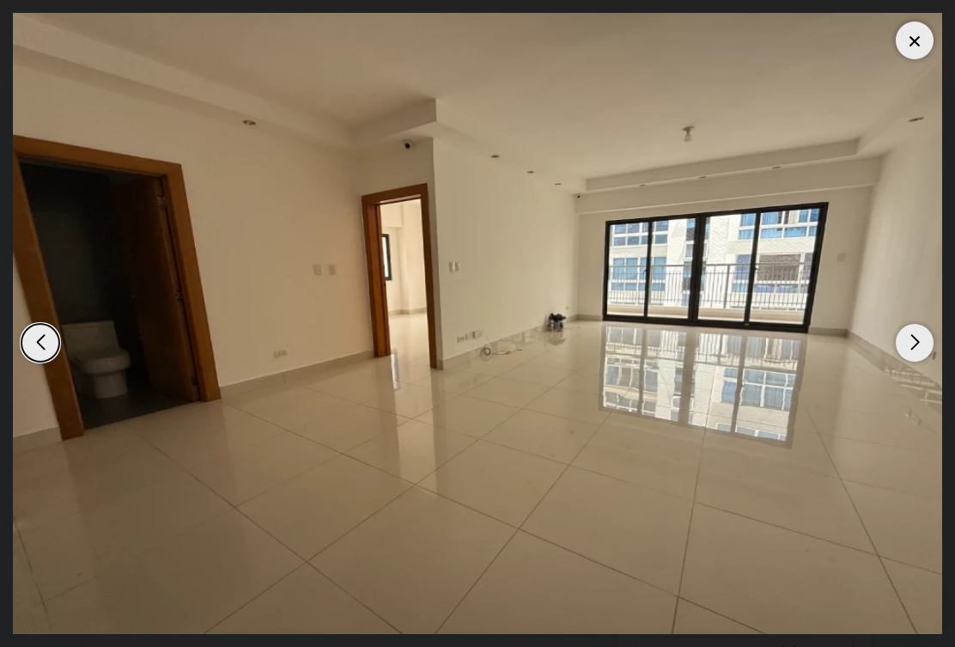
click at [922, 362] on div "Next slide" at bounding box center [915, 343] width 38 height 38
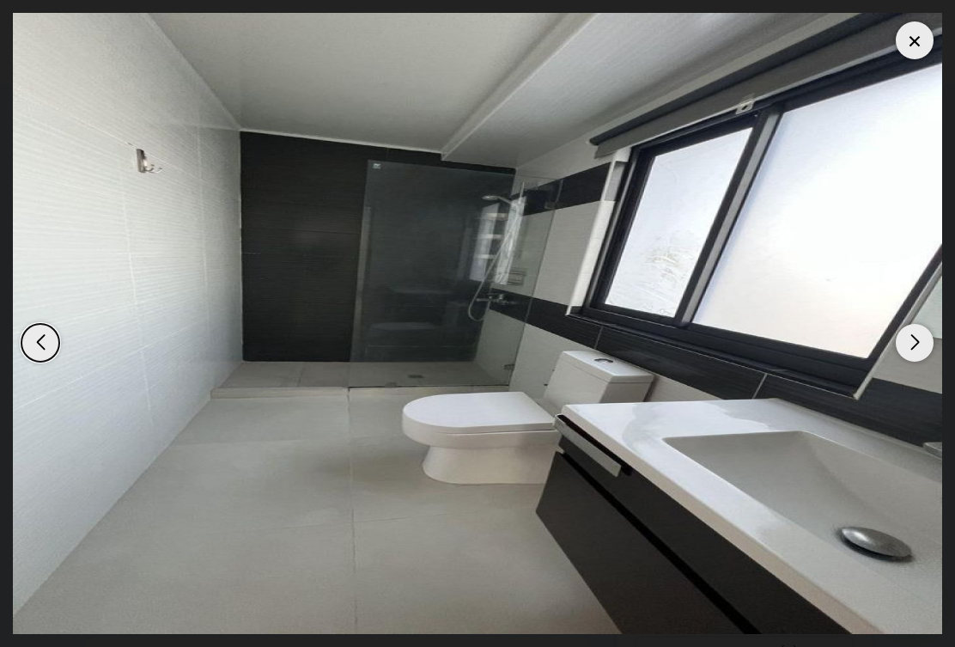
click at [926, 361] on div "Next slide" at bounding box center [915, 343] width 38 height 38
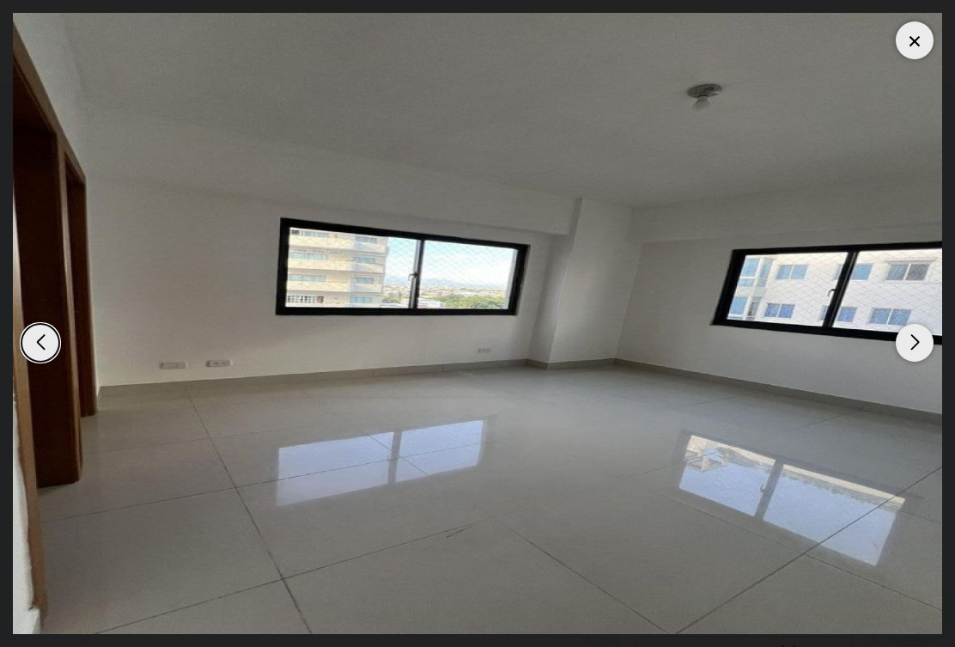
click at [919, 362] on div "Next slide" at bounding box center [915, 343] width 38 height 38
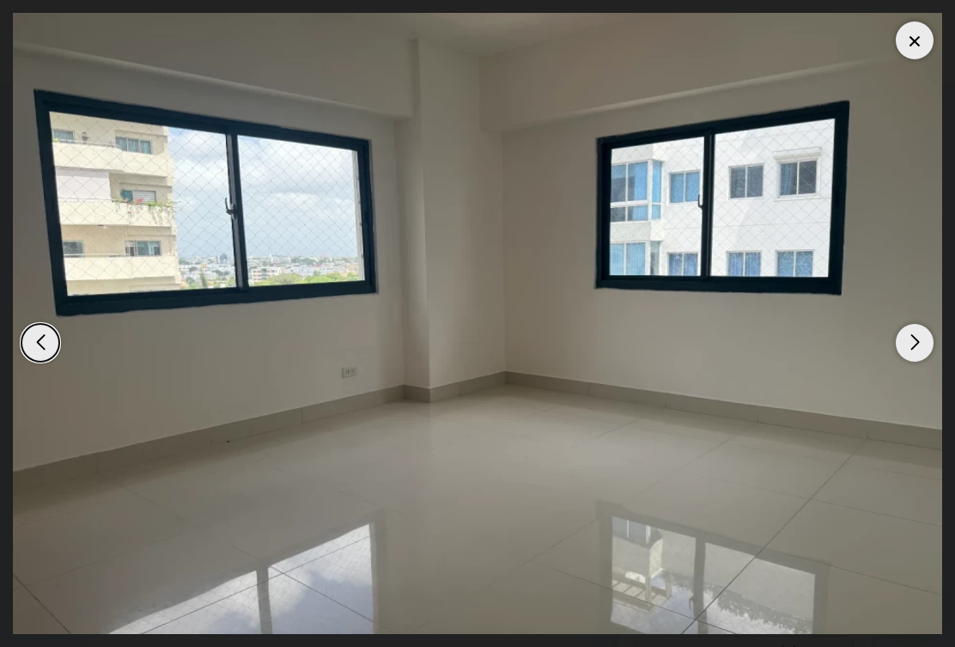
click at [929, 360] on div "Next slide" at bounding box center [915, 343] width 38 height 38
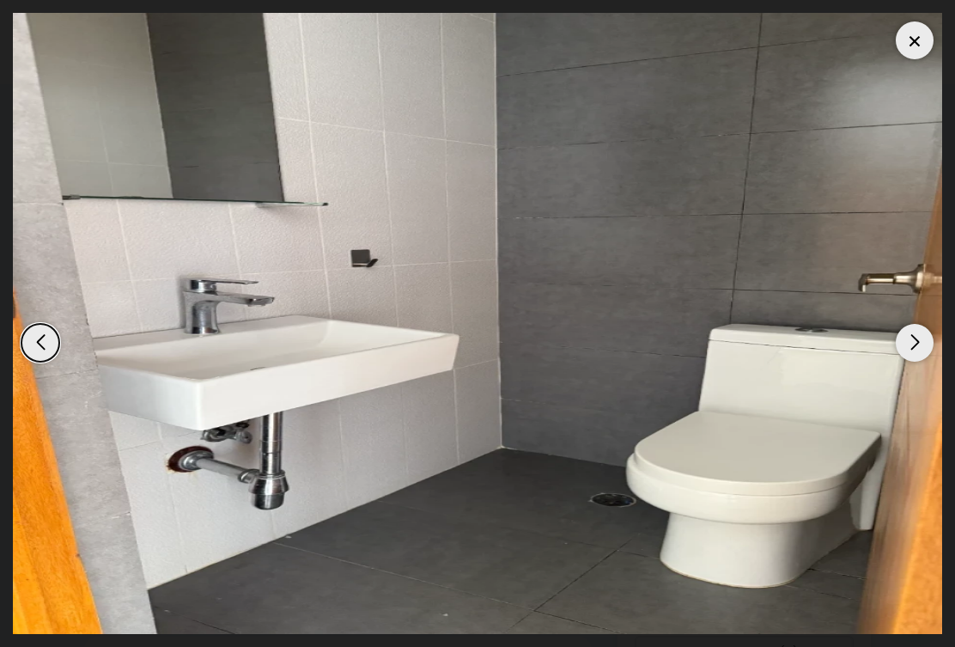
click at [920, 357] on div "Next slide" at bounding box center [915, 343] width 38 height 38
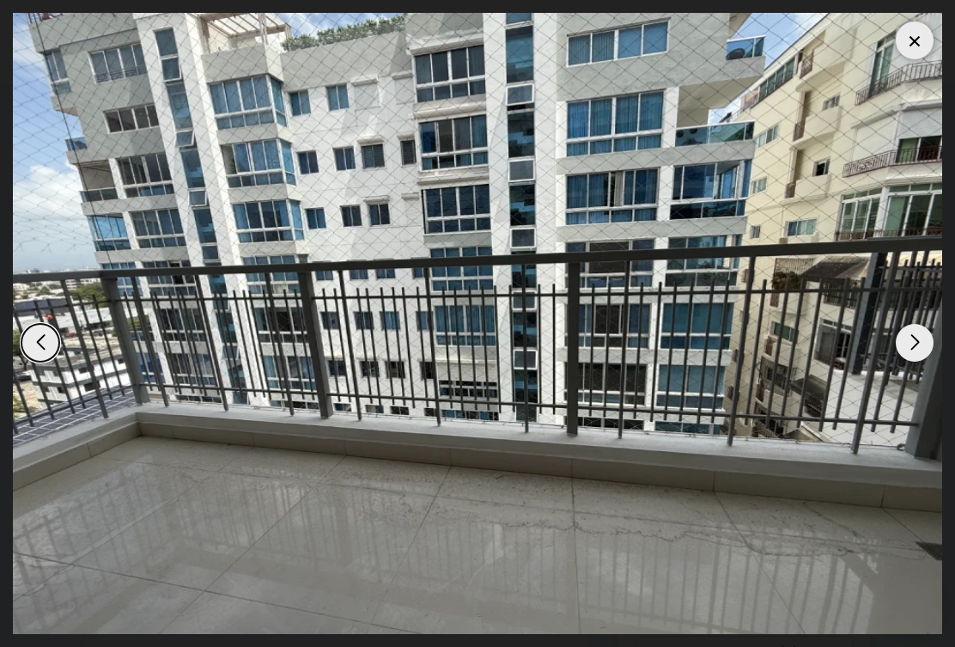
click at [921, 362] on div "Next slide" at bounding box center [915, 343] width 38 height 38
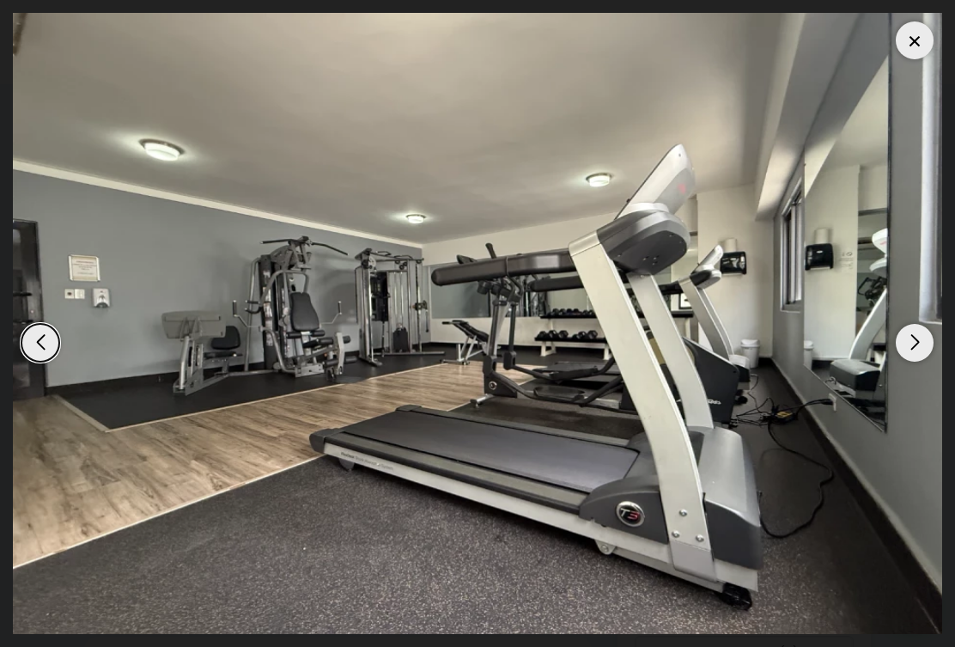
click at [924, 362] on div "Next slide" at bounding box center [915, 343] width 38 height 38
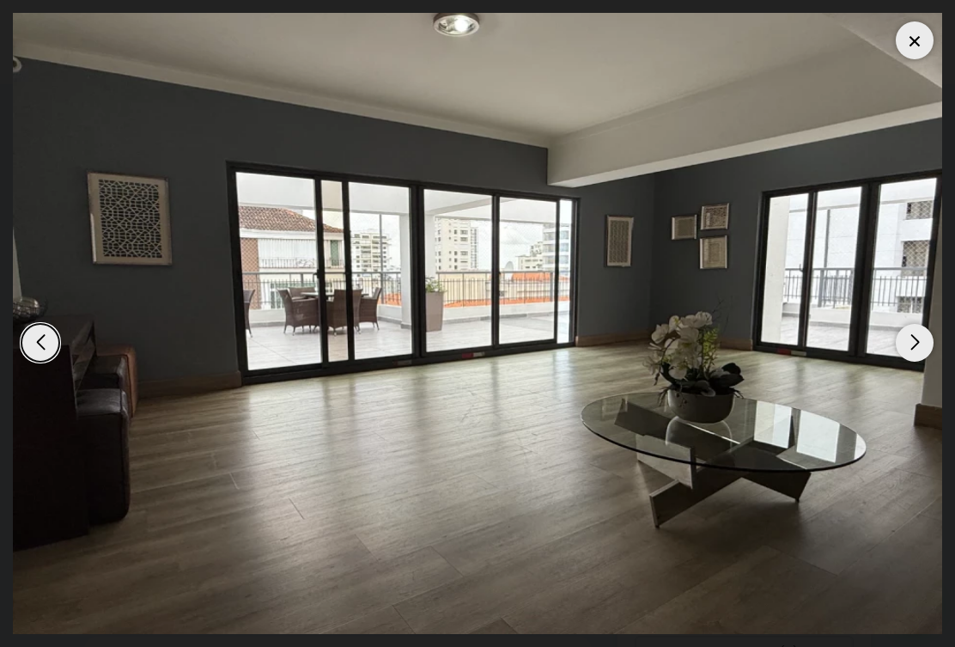
click at [925, 362] on div "Next slide" at bounding box center [915, 343] width 38 height 38
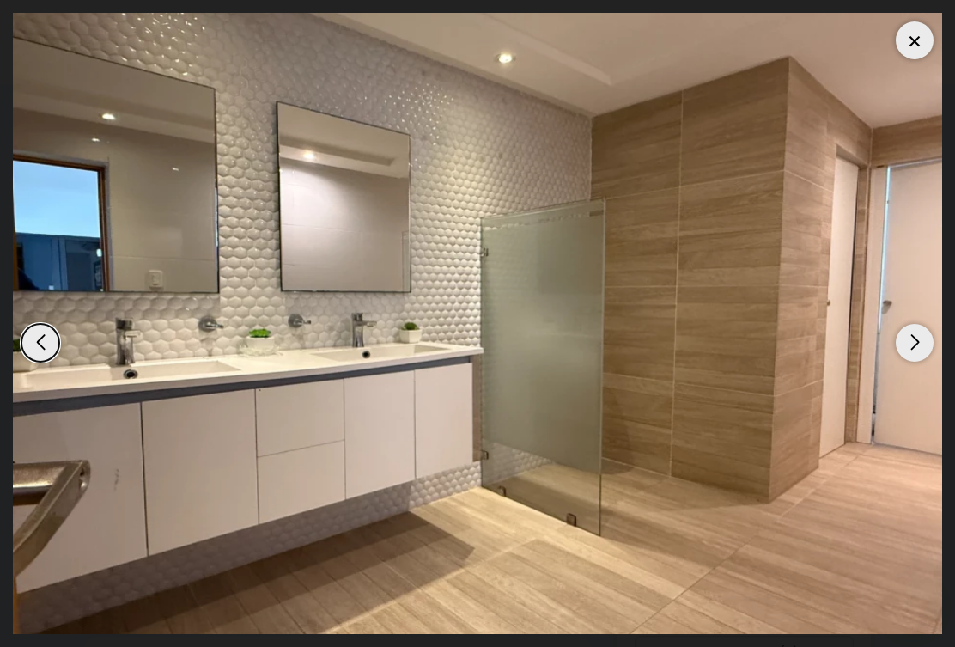
click at [923, 362] on div "Next slide" at bounding box center [915, 343] width 38 height 38
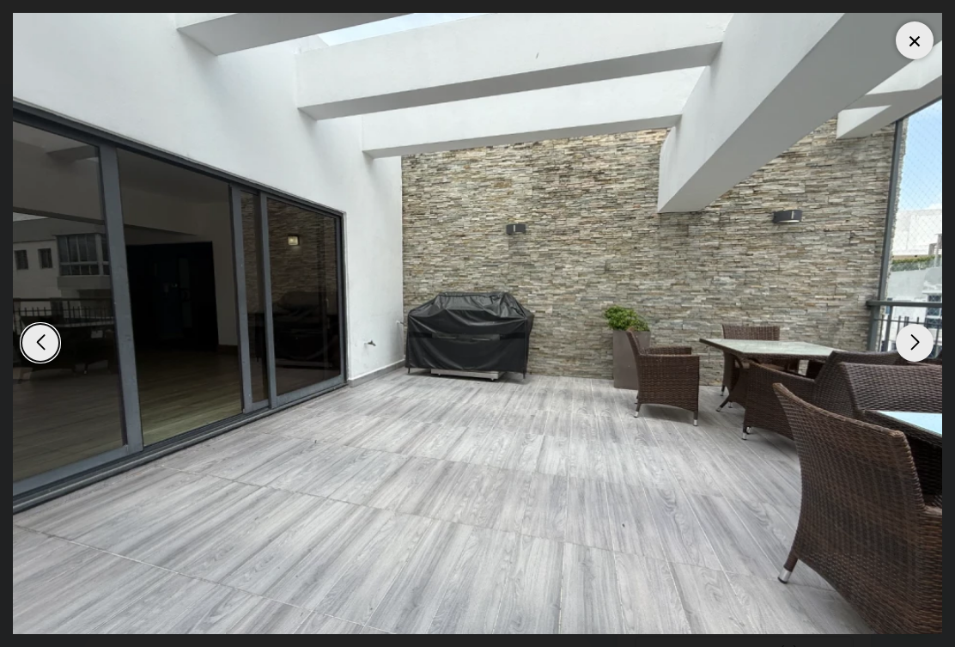
click at [928, 360] on div "Next slide" at bounding box center [915, 343] width 38 height 38
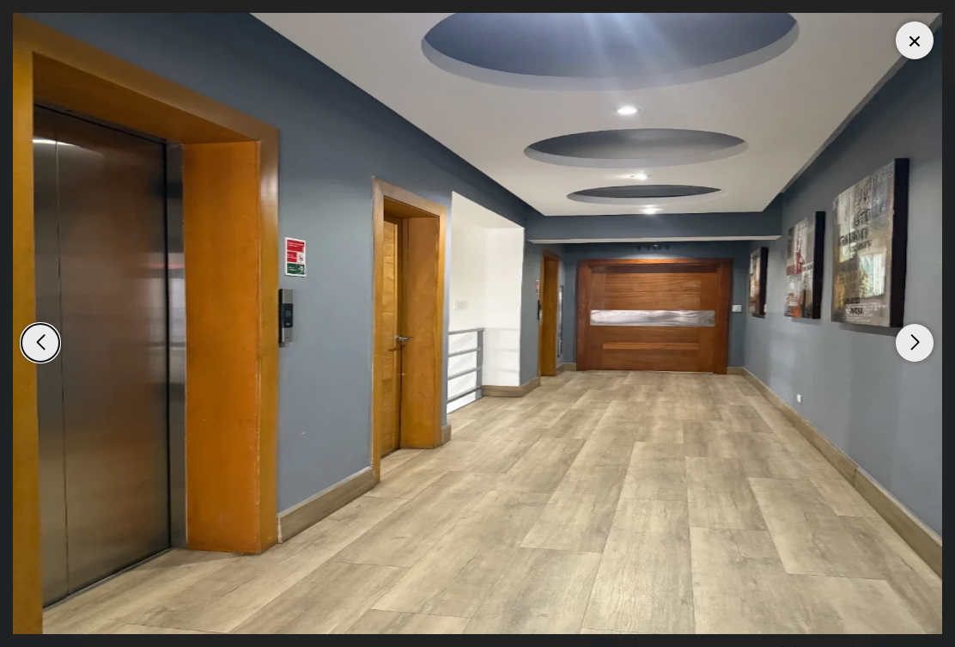
click at [925, 361] on div "Next slide" at bounding box center [915, 343] width 38 height 38
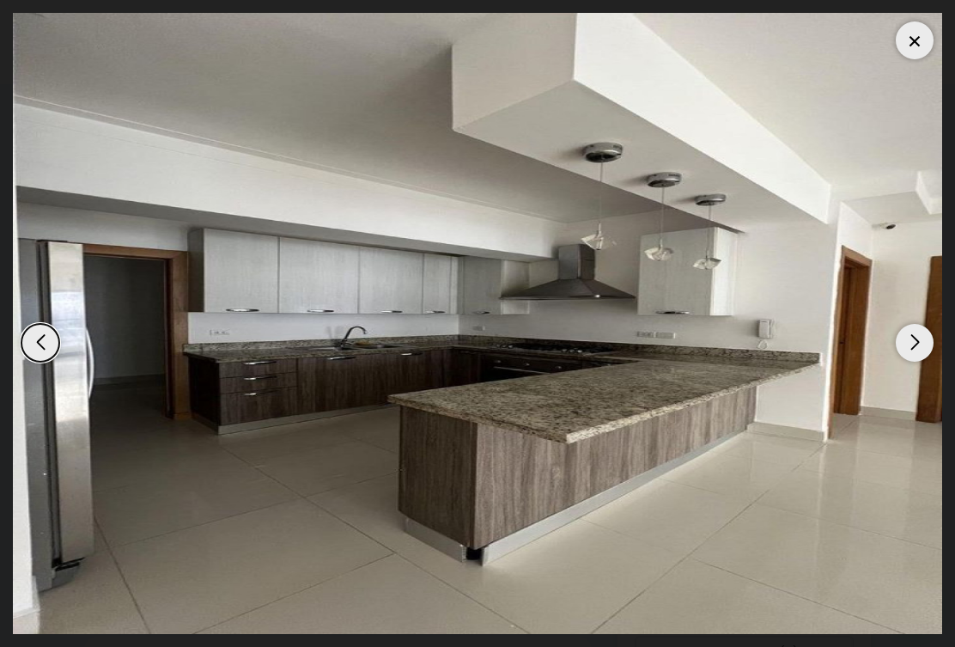
click at [916, 362] on div "Next slide" at bounding box center [915, 343] width 38 height 38
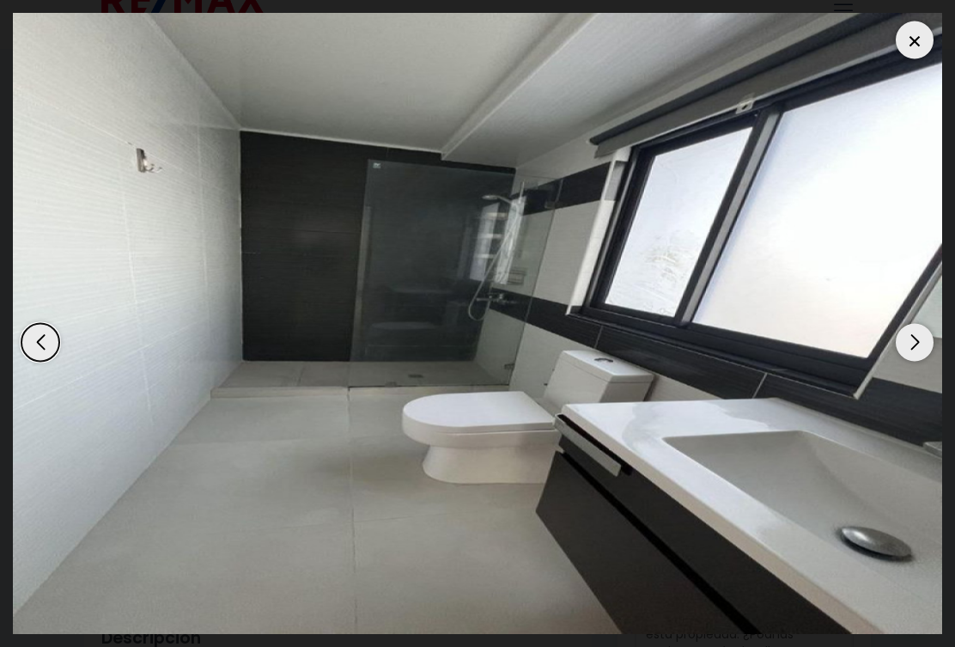
scroll to position [0, 0]
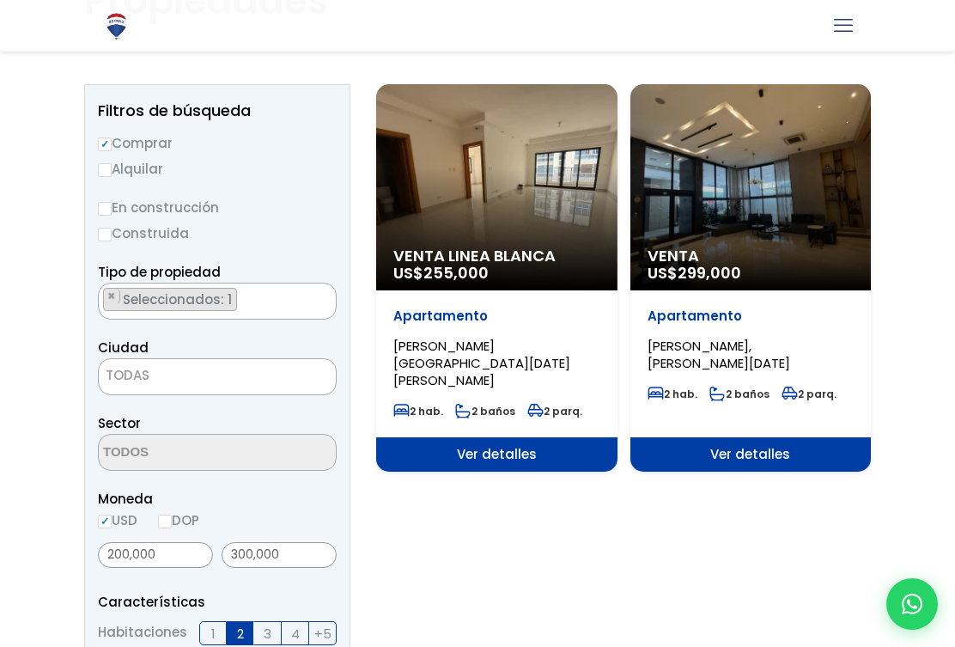
scroll to position [119, 0]
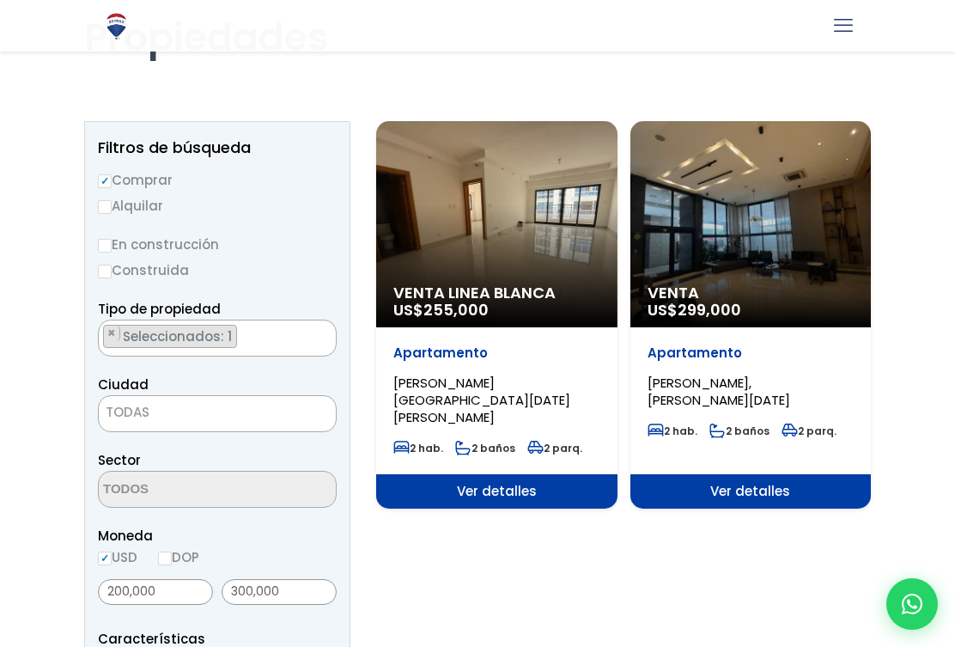
click at [499, 474] on span "Ver detalles" at bounding box center [496, 491] width 241 height 34
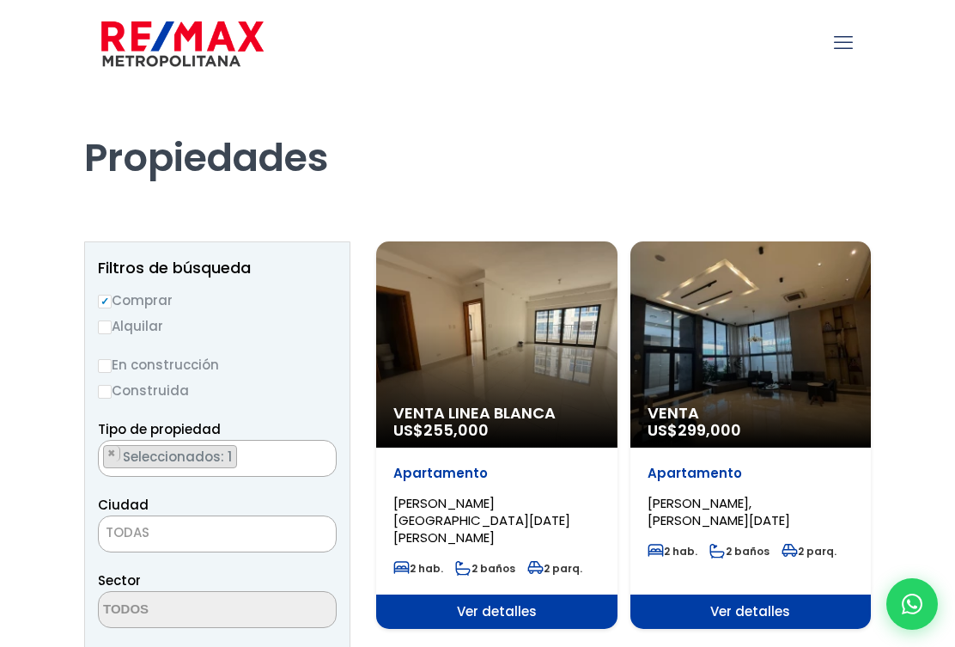
click at [618, 359] on div "Venta US$ 299,000" at bounding box center [496, 344] width 241 height 206
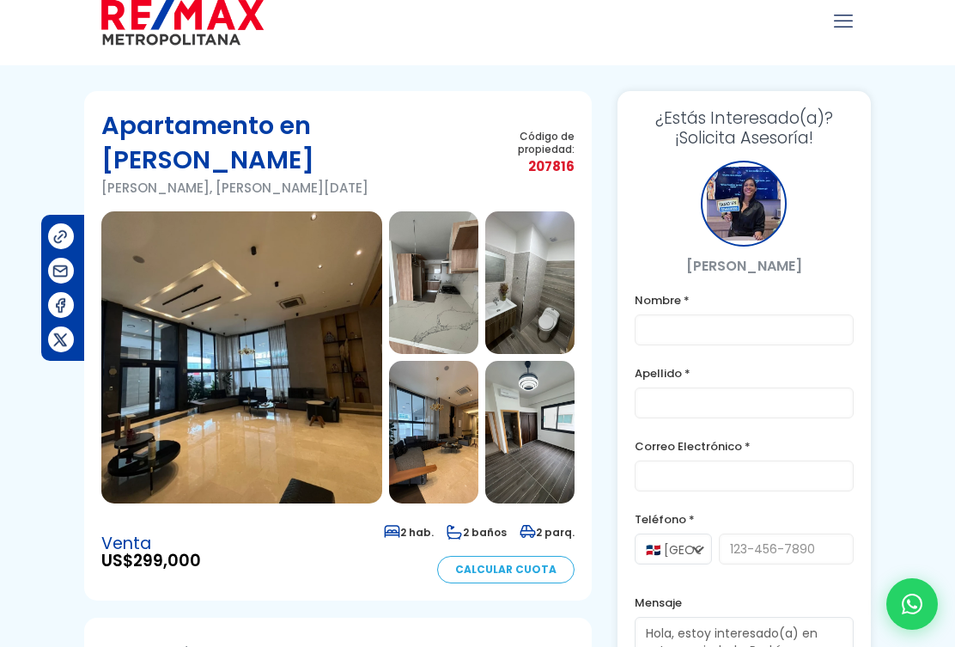
scroll to position [18, 0]
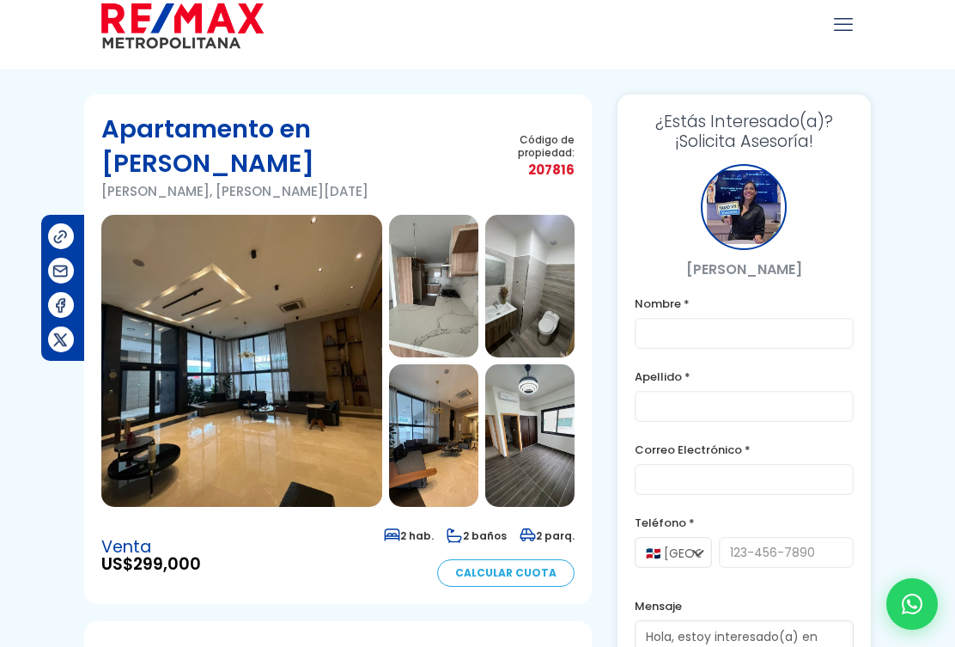
click at [255, 381] on img at bounding box center [241, 361] width 281 height 292
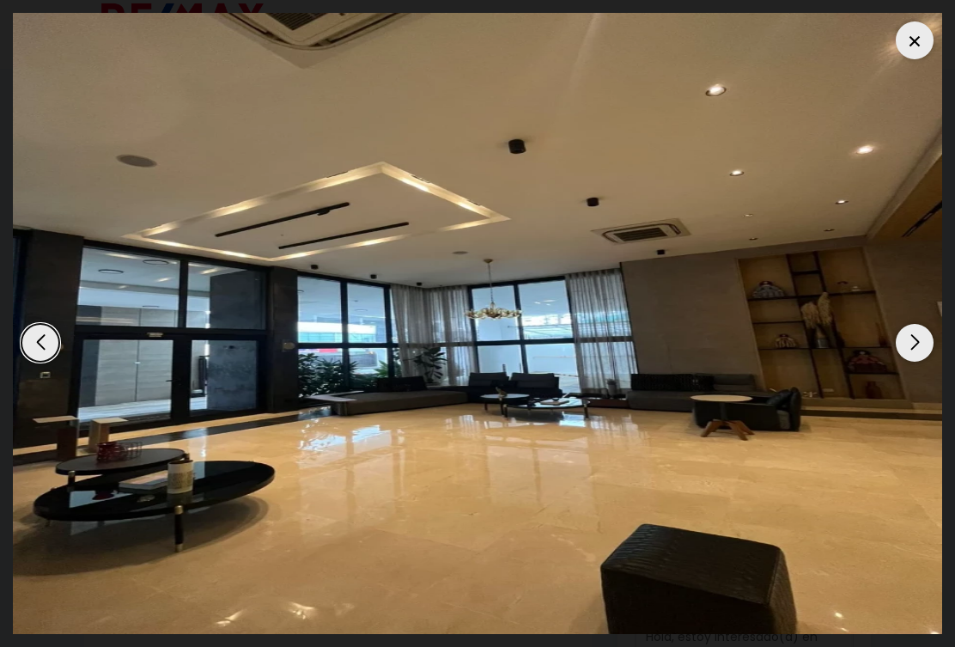
click at [923, 345] on div "Next slide" at bounding box center [915, 343] width 38 height 38
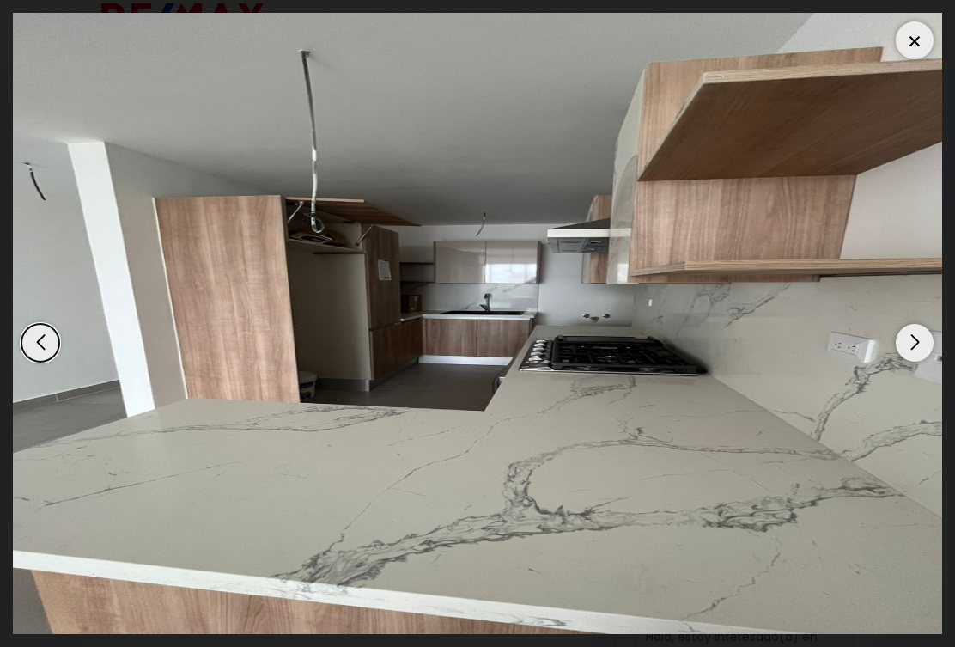
click at [927, 347] on div "Next slide" at bounding box center [915, 343] width 38 height 38
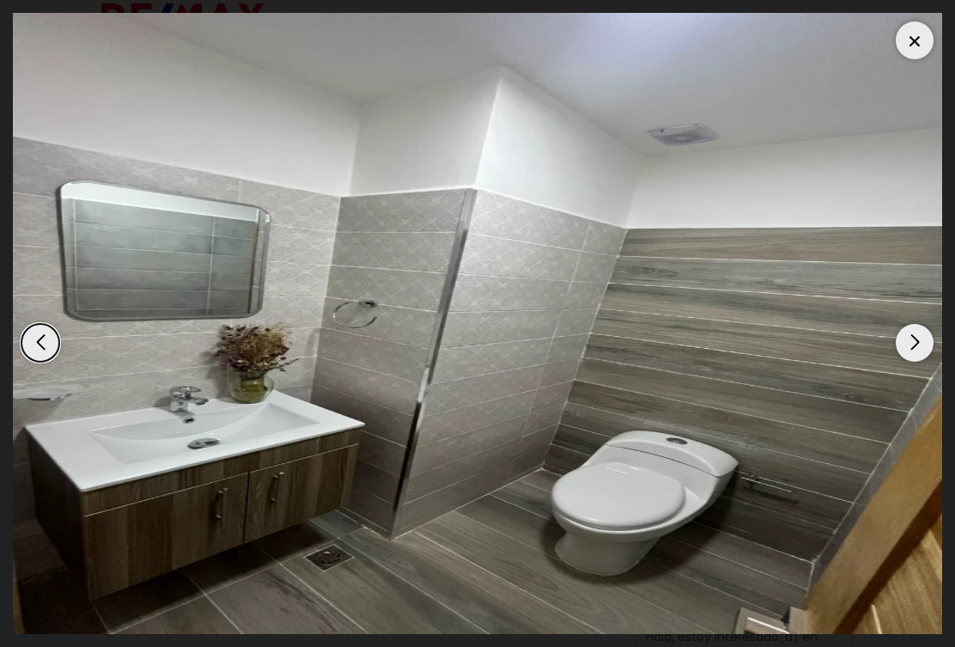
click at [924, 347] on div "Next slide" at bounding box center [915, 343] width 38 height 38
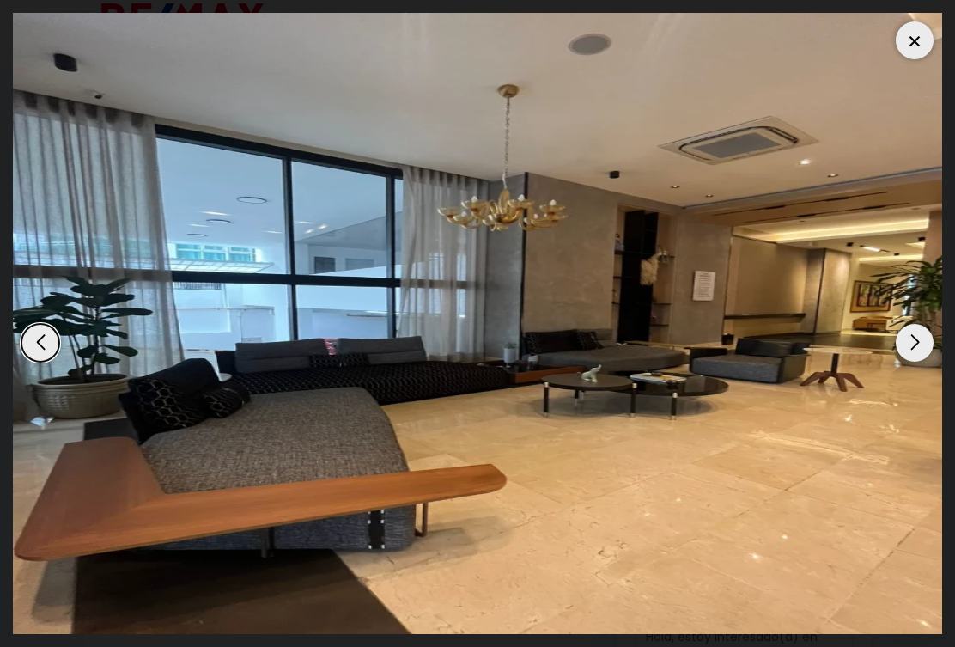
click at [920, 350] on div "Next slide" at bounding box center [915, 343] width 38 height 38
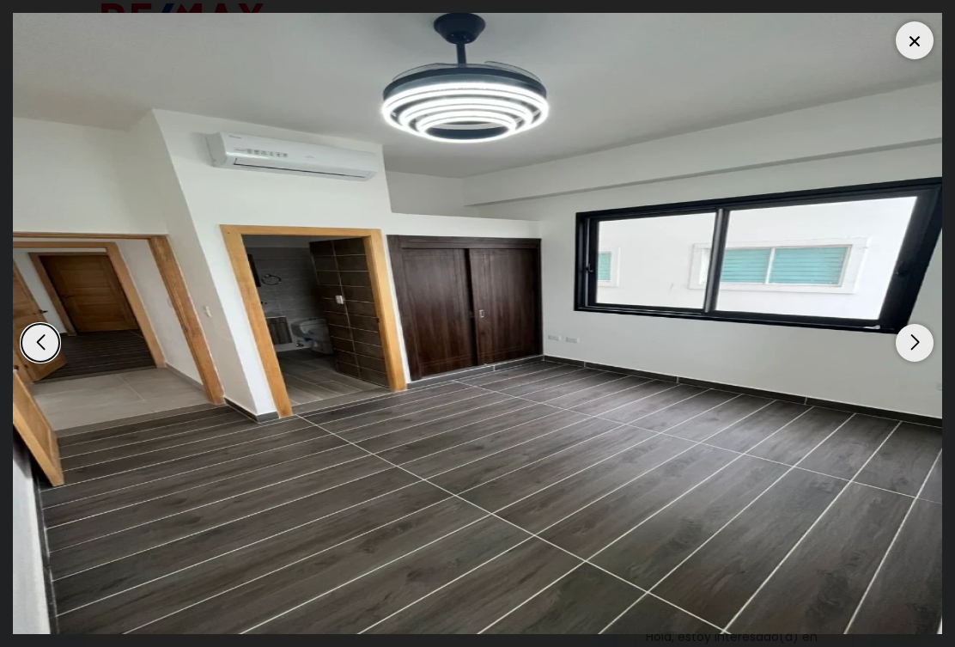
click at [924, 349] on div "Next slide" at bounding box center [915, 343] width 38 height 38
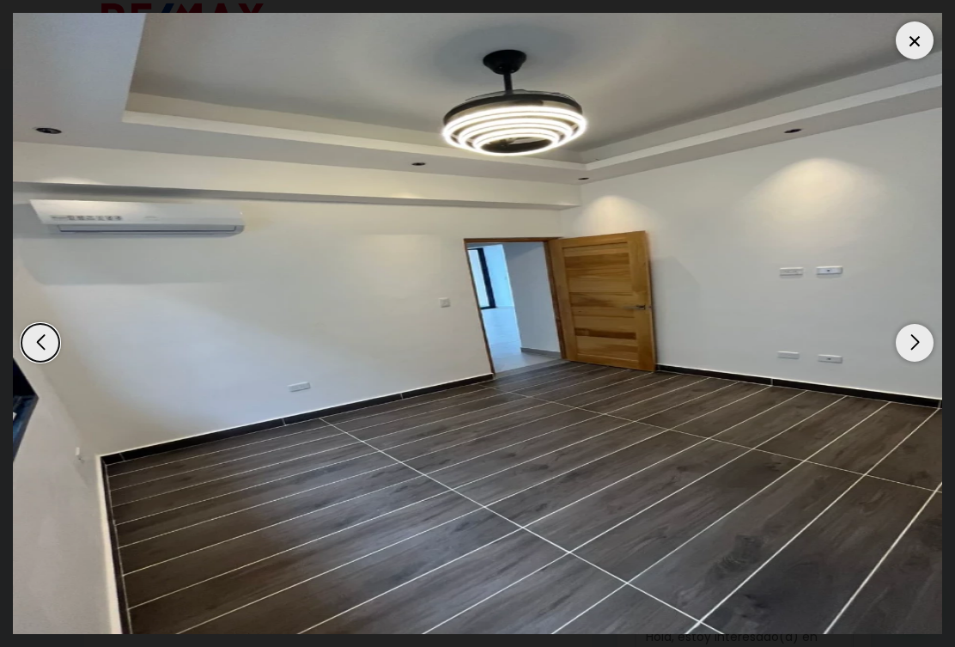
click at [923, 350] on div "Next slide" at bounding box center [915, 343] width 38 height 38
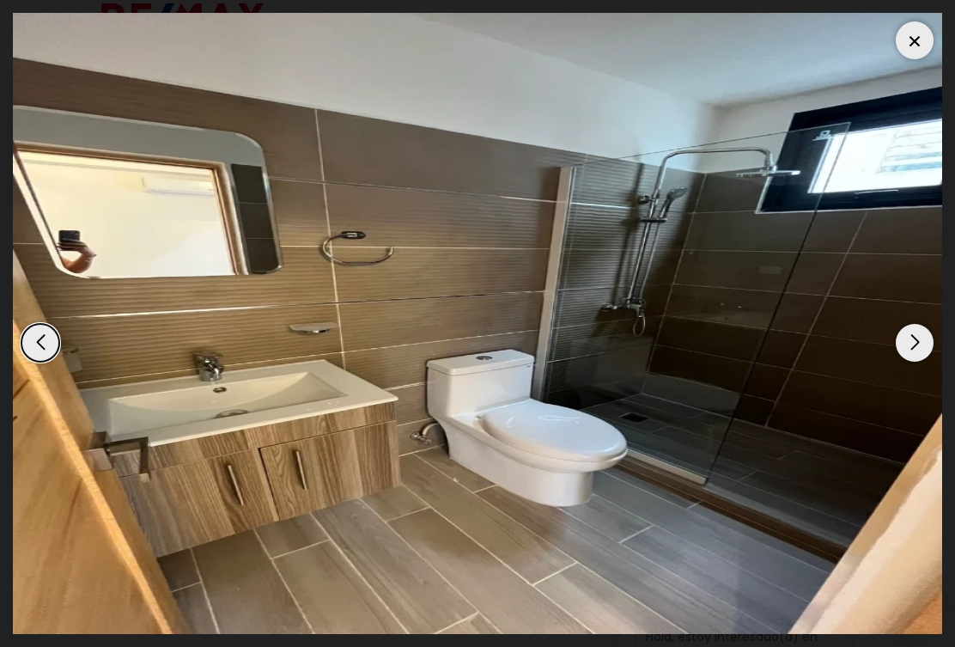
click at [930, 346] on div "Next slide" at bounding box center [915, 343] width 38 height 38
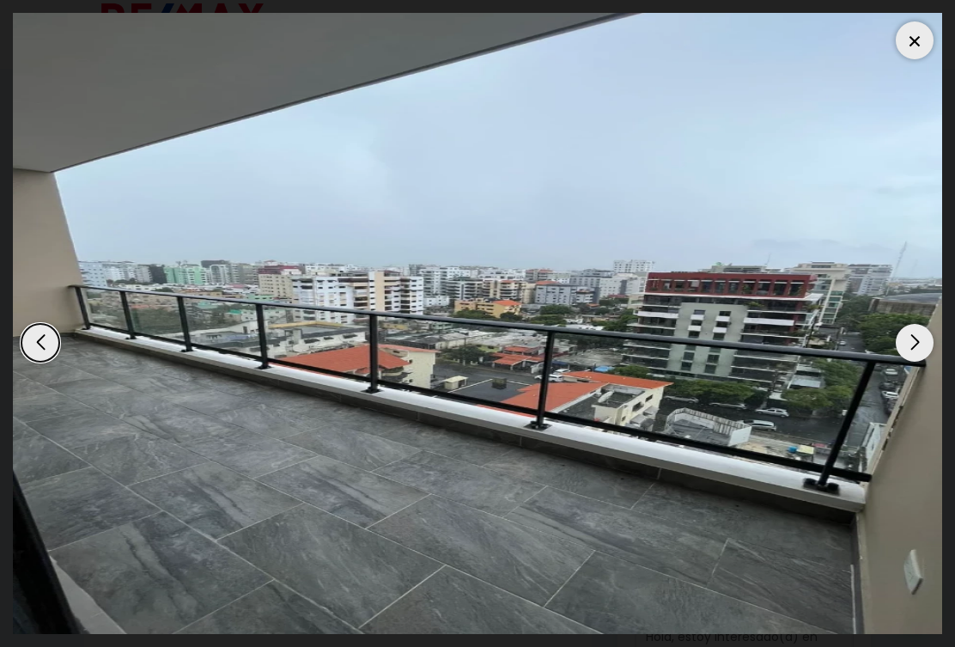
click at [931, 343] on div "Next slide" at bounding box center [915, 343] width 38 height 38
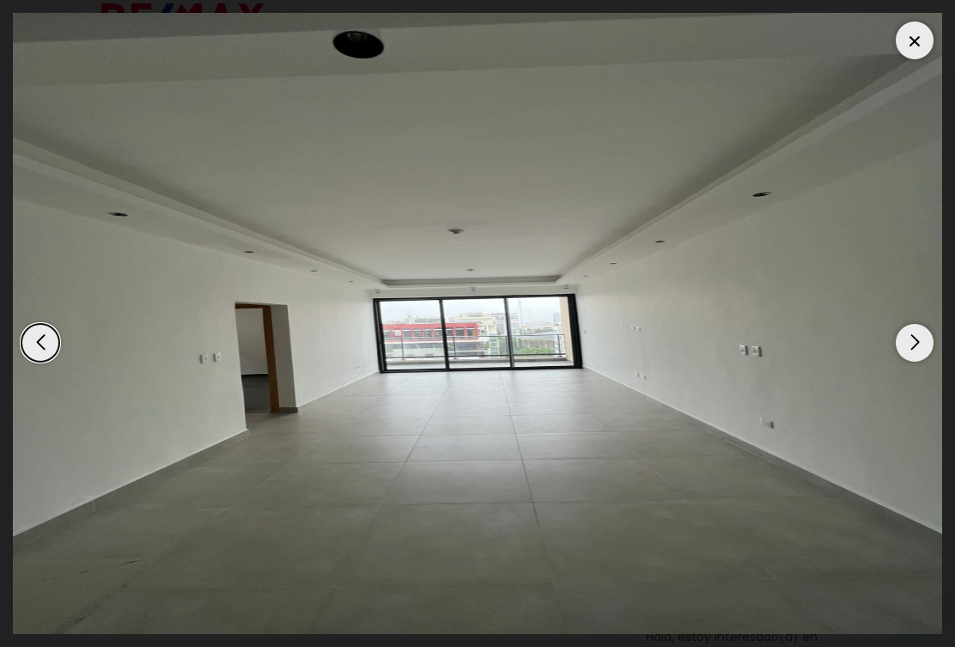
click at [939, 333] on img "9 / 17" at bounding box center [478, 323] width 930 height 621
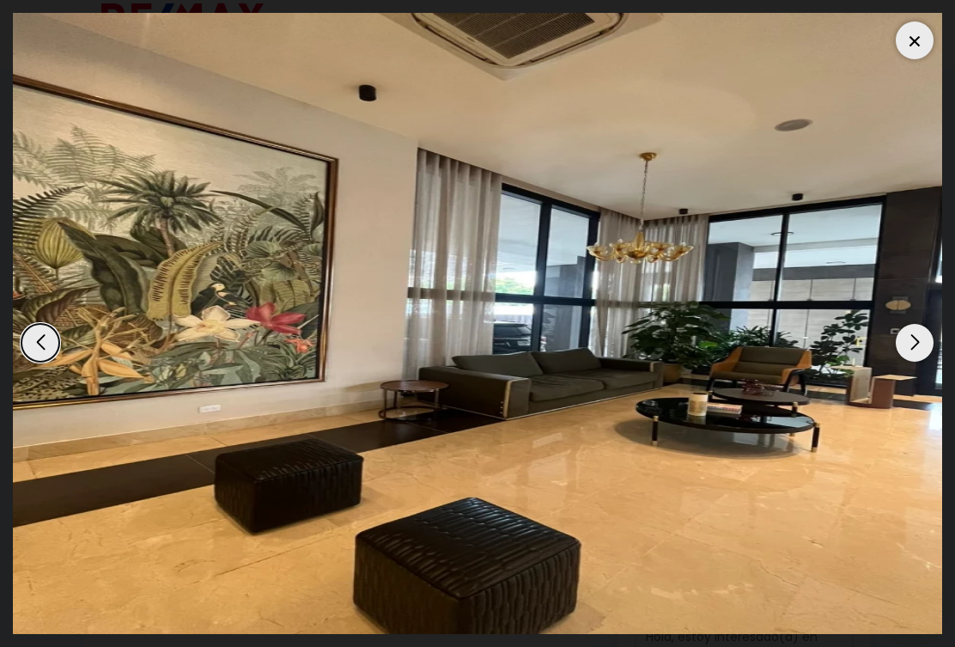
click at [941, 334] on img "16 / 17" at bounding box center [478, 323] width 930 height 621
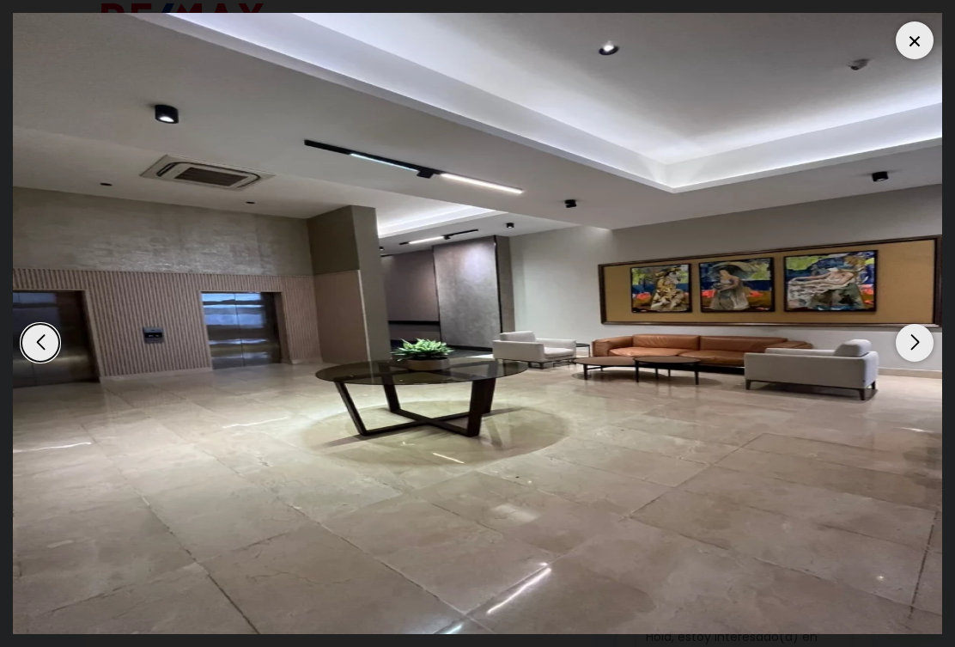
click at [923, 353] on div "Next slide" at bounding box center [915, 343] width 38 height 38
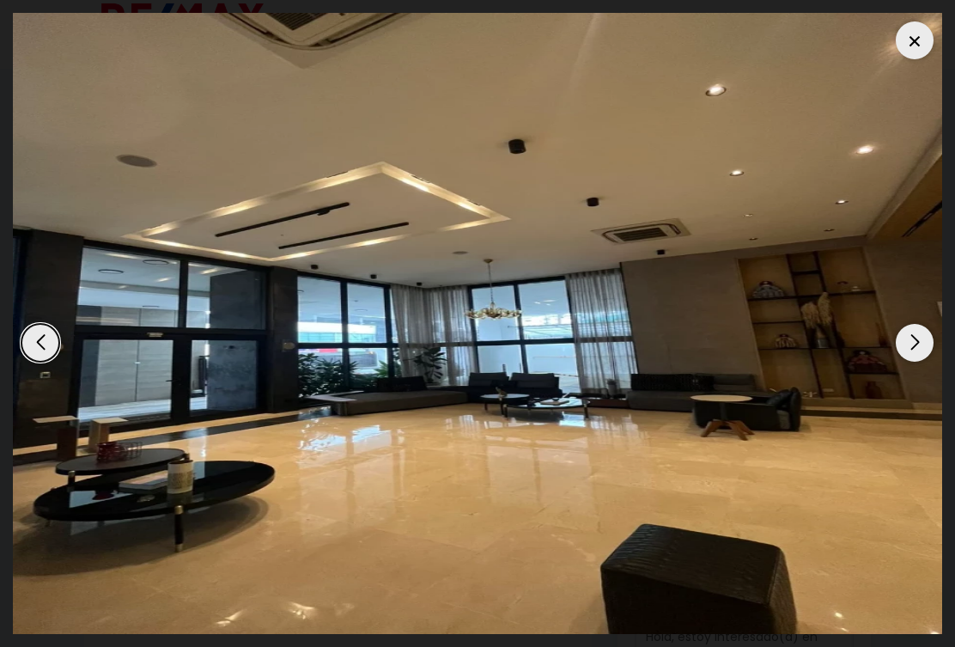
click at [930, 347] on div "Next slide" at bounding box center [915, 343] width 38 height 38
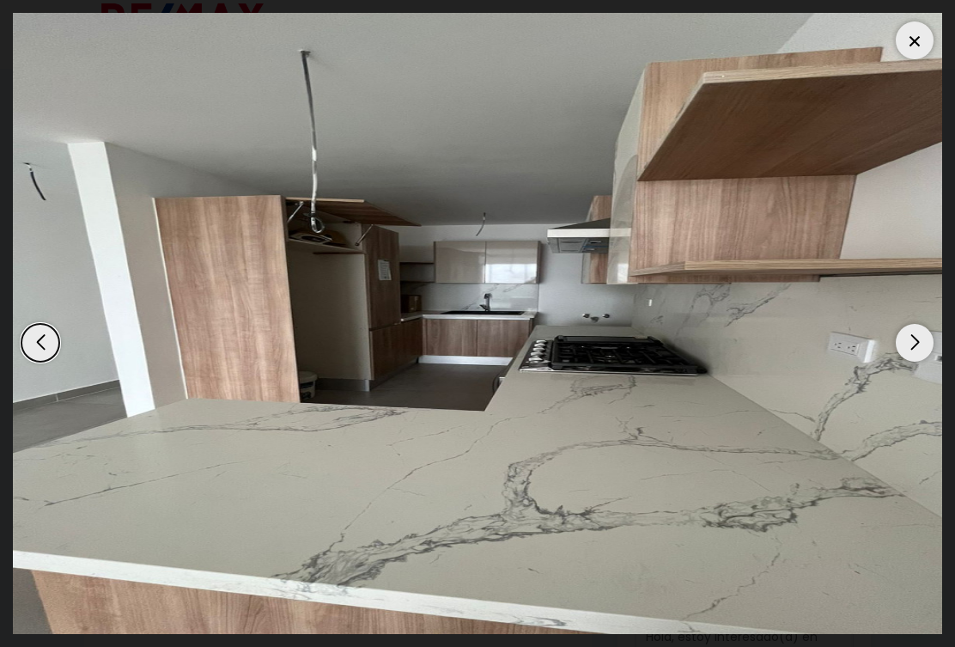
click at [925, 347] on div "Next slide" at bounding box center [915, 343] width 38 height 38
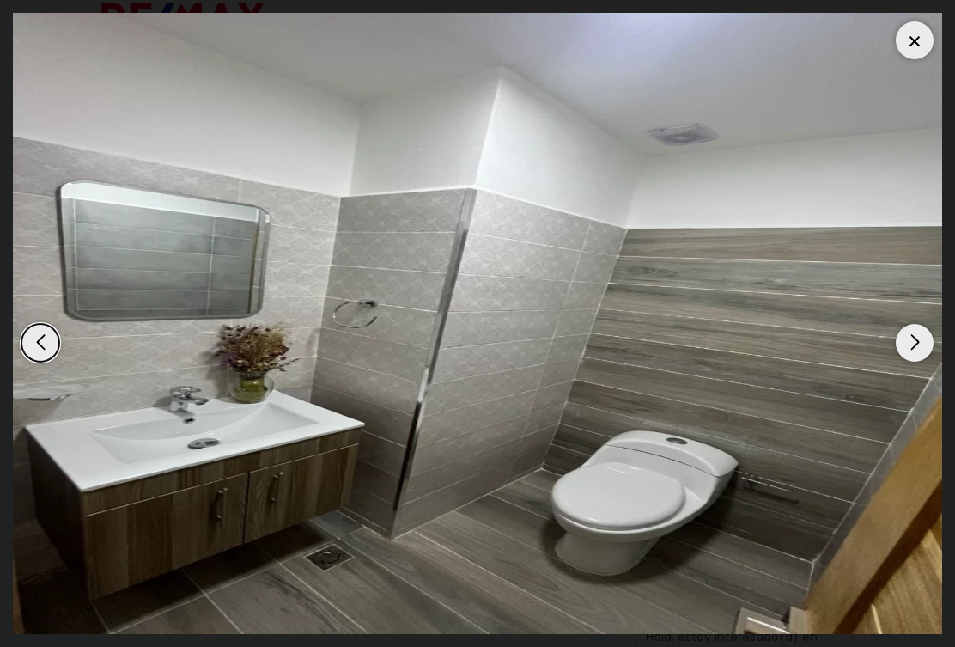
click at [932, 344] on div "Next slide" at bounding box center [915, 343] width 38 height 38
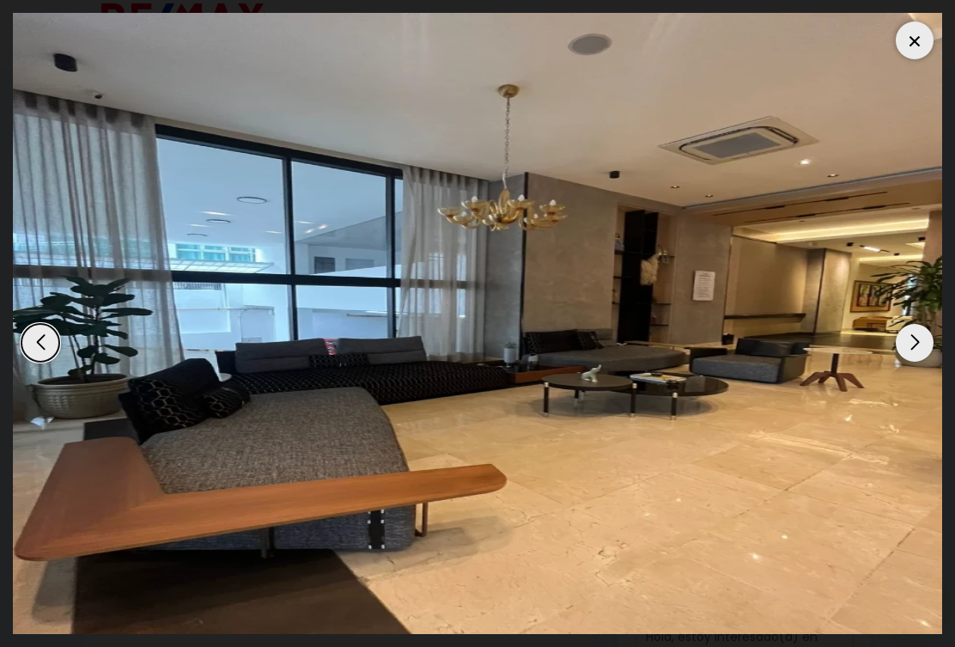
click at [931, 343] on div "Next slide" at bounding box center [915, 343] width 38 height 38
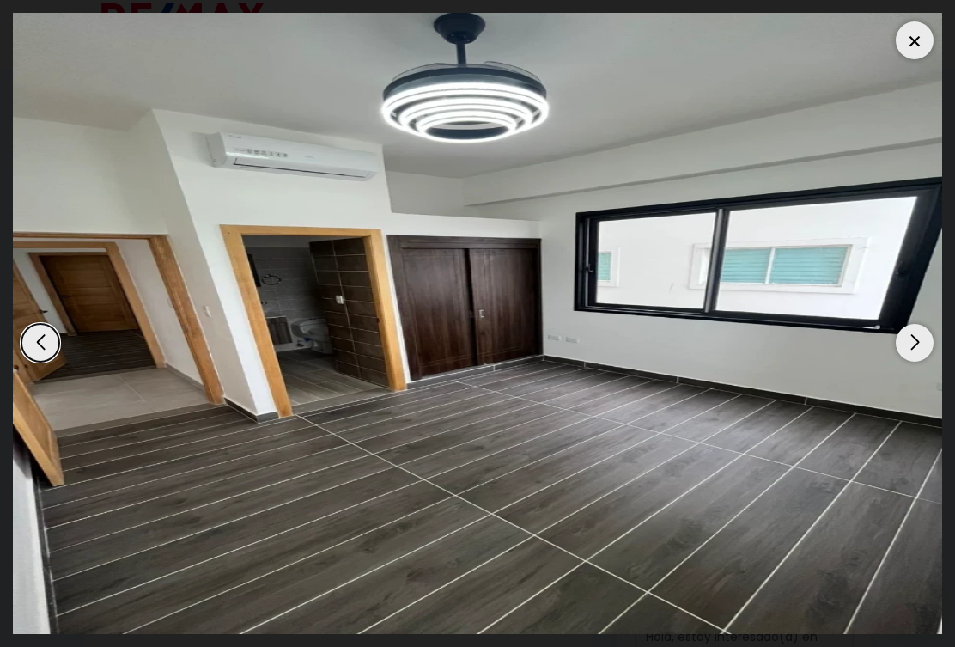
click at [933, 346] on div "Next slide" at bounding box center [915, 343] width 38 height 38
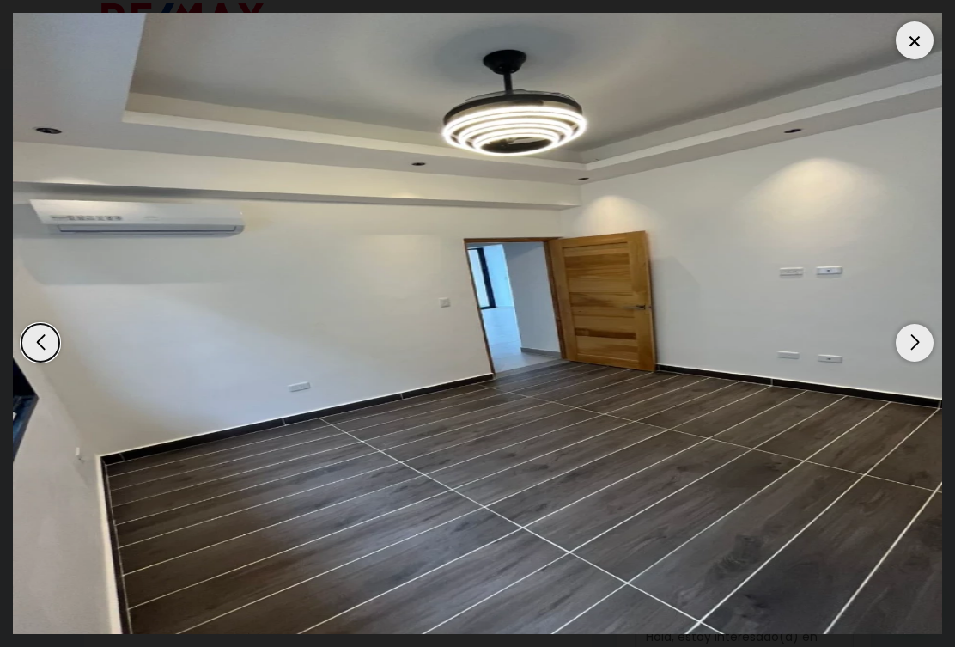
click at [919, 347] on div "Next slide" at bounding box center [915, 343] width 38 height 38
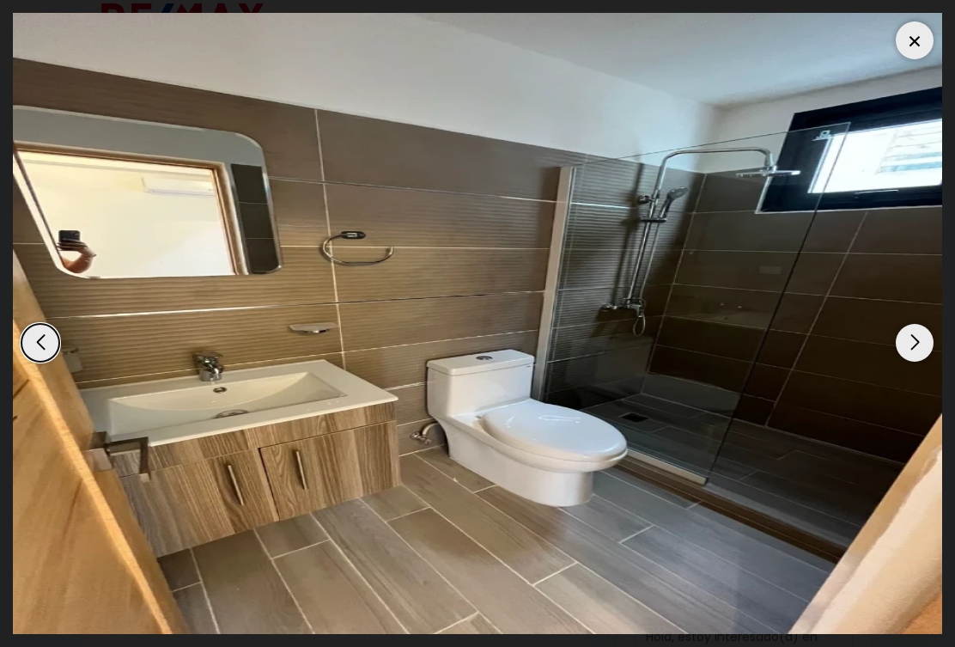
click at [912, 354] on div "Next slide" at bounding box center [915, 343] width 38 height 38
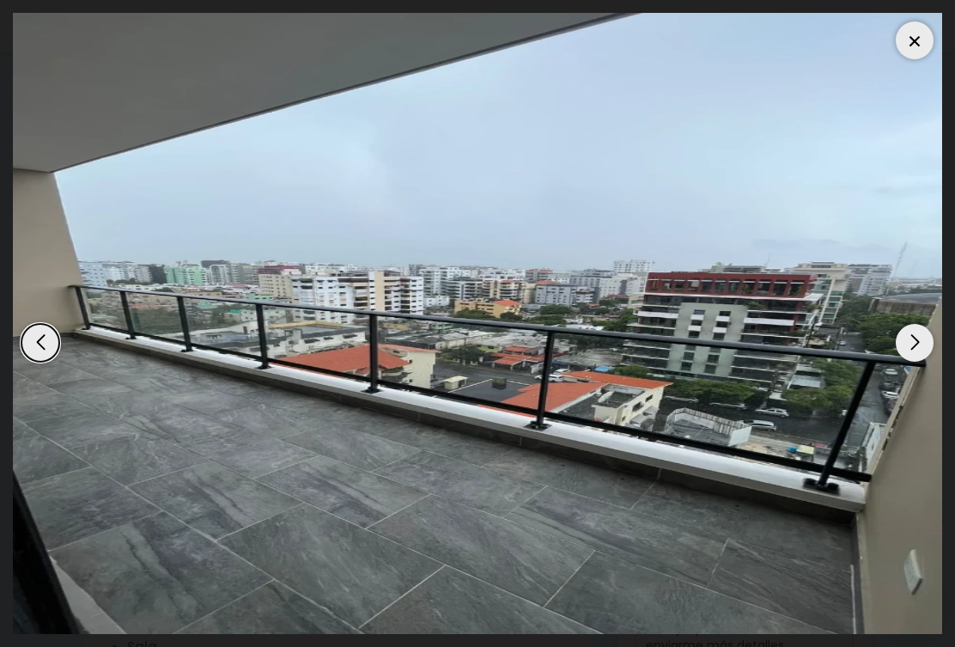
scroll to position [150, 0]
click at [908, 46] on div at bounding box center [915, 40] width 38 height 38
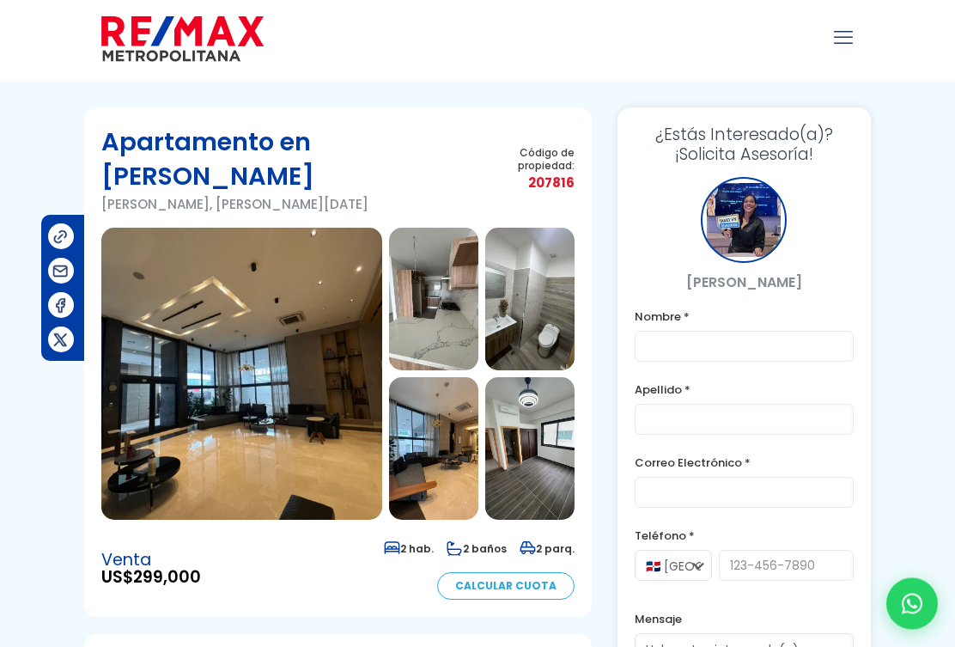
scroll to position [0, 0]
